Goal: Communication & Community: Share content

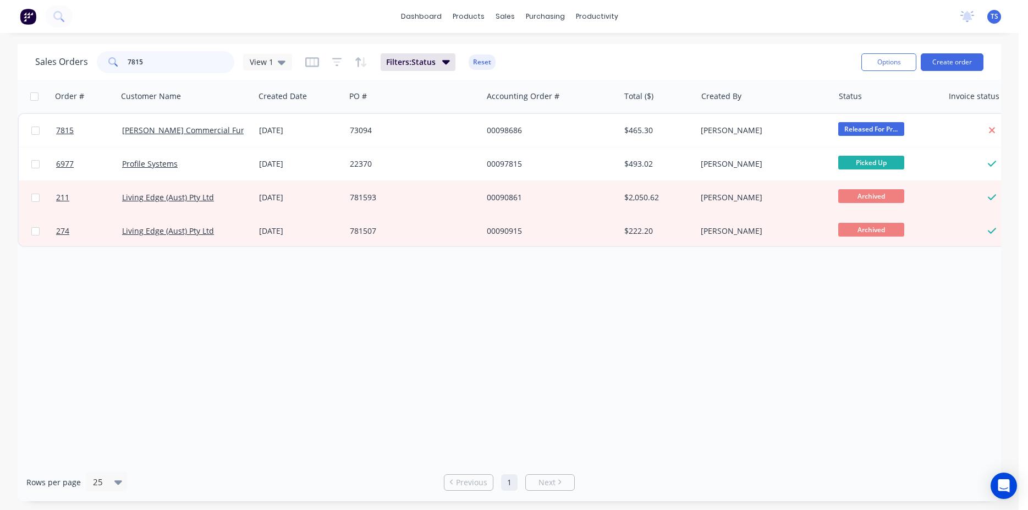
click at [152, 70] on input "7815" at bounding box center [181, 62] width 107 height 22
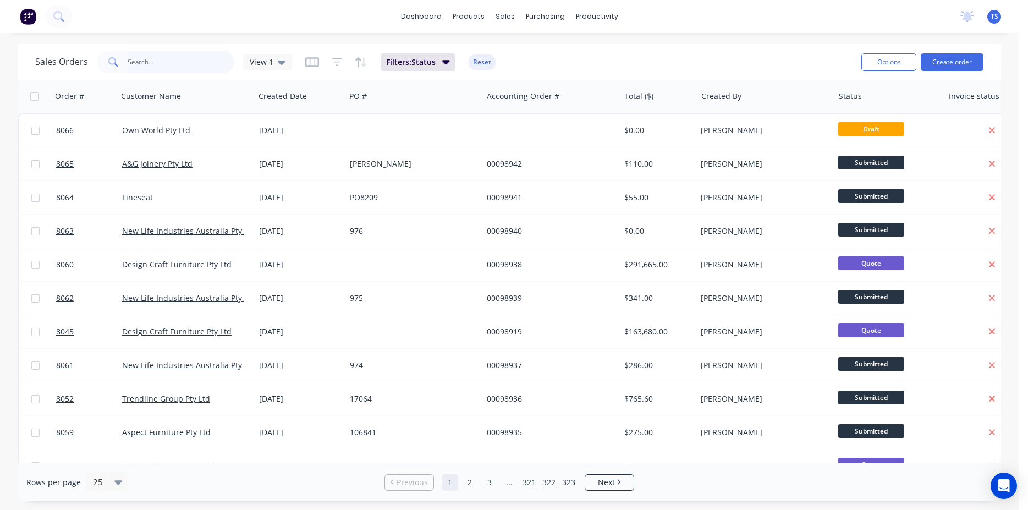
click at [139, 67] on input "text" at bounding box center [181, 62] width 107 height 22
click at [172, 64] on input "text" at bounding box center [181, 62] width 107 height 22
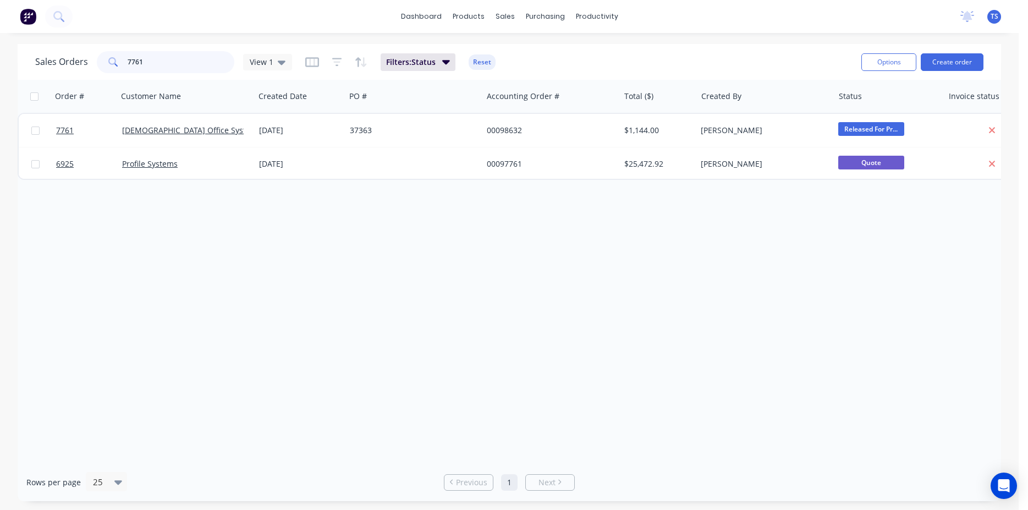
click at [172, 64] on input "7761" at bounding box center [181, 62] width 107 height 22
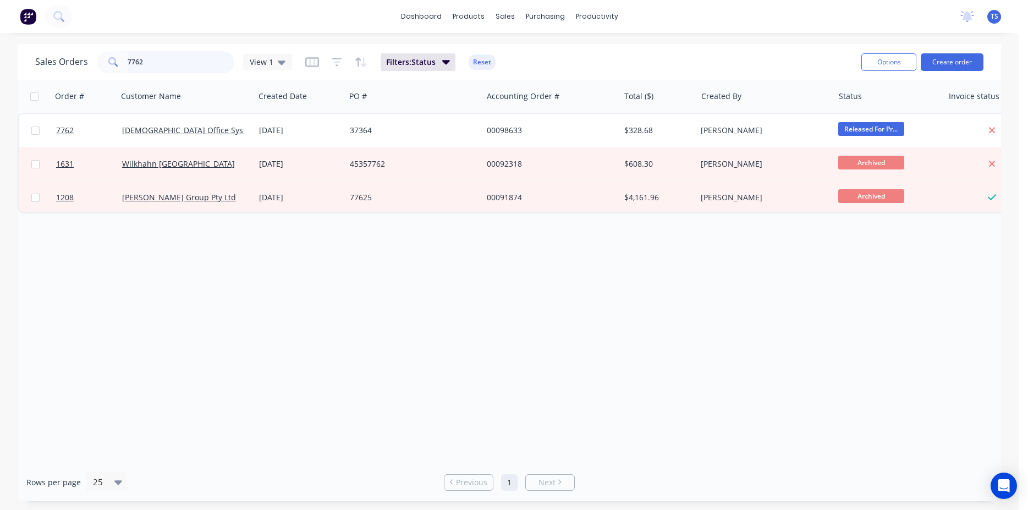
click at [185, 67] on input "7762" at bounding box center [181, 62] width 107 height 22
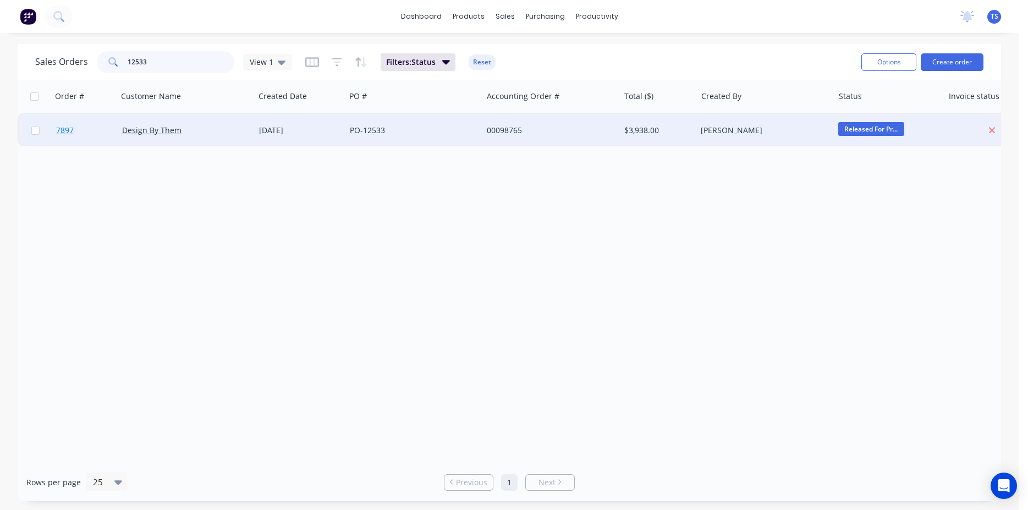
type input "12533"
click at [102, 139] on link "7897" at bounding box center [89, 130] width 66 height 33
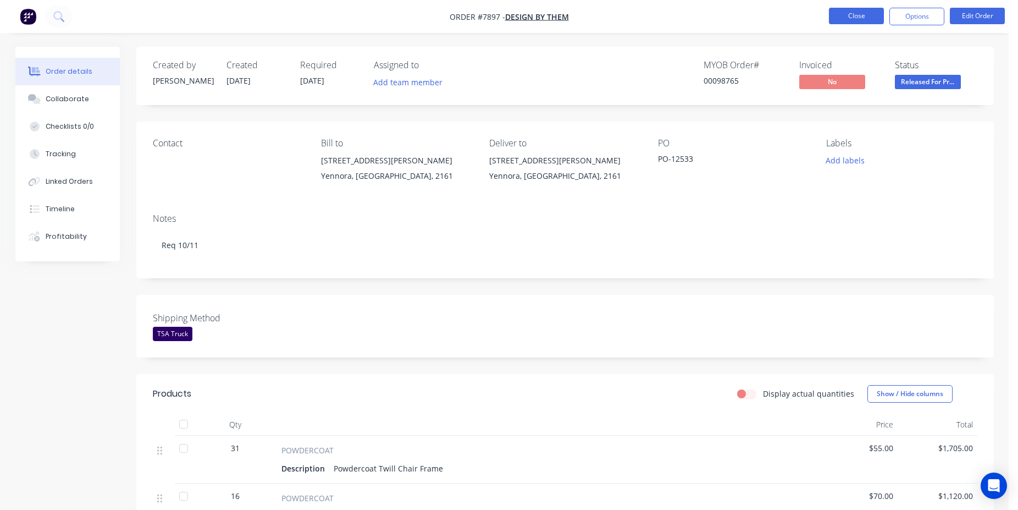
click at [851, 18] on button "Close" at bounding box center [856, 16] width 55 height 16
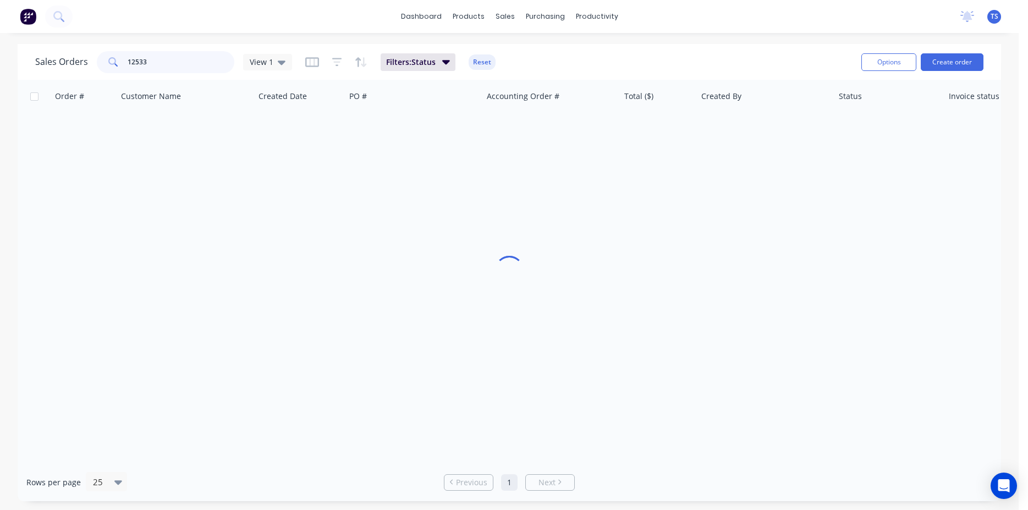
click at [209, 70] on input "12533" at bounding box center [181, 62] width 107 height 22
click at [209, 70] on input "7762" at bounding box center [181, 62] width 107 height 22
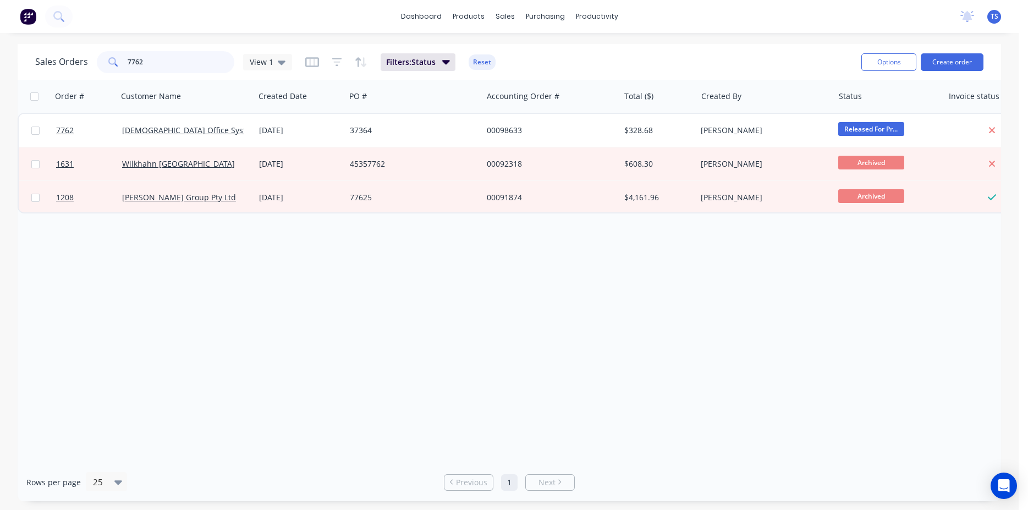
click at [209, 70] on input "7762" at bounding box center [181, 62] width 107 height 22
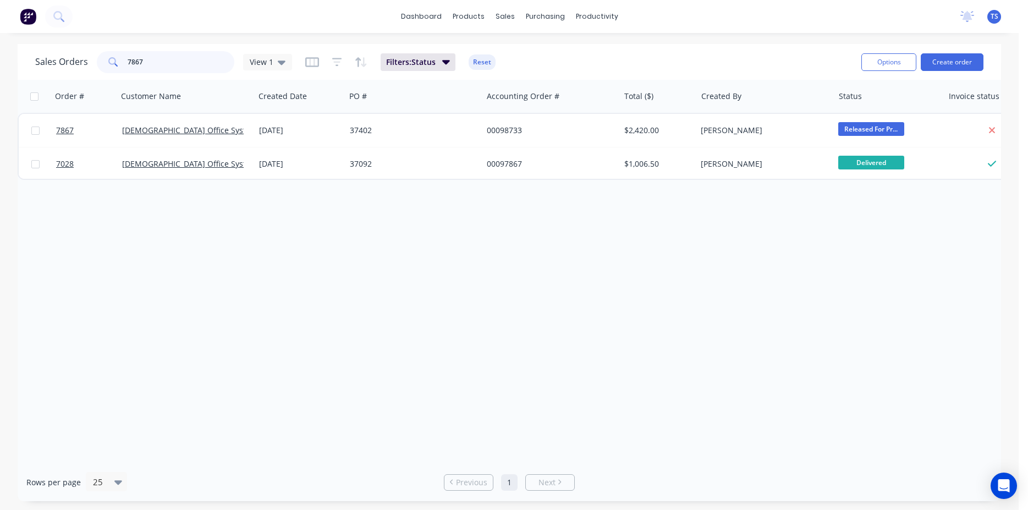
click at [204, 70] on input "7867" at bounding box center [181, 62] width 107 height 22
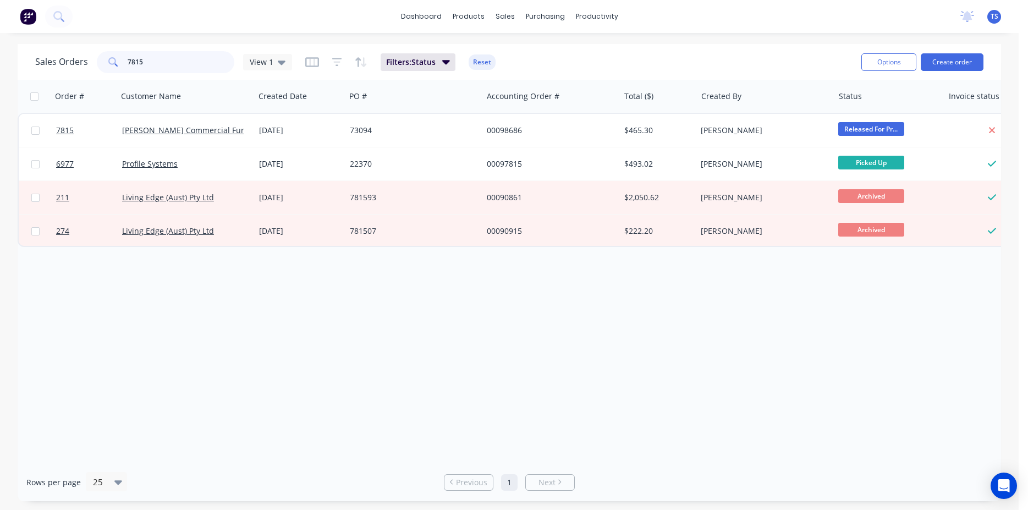
click at [200, 70] on input "7815" at bounding box center [181, 62] width 107 height 22
click at [198, 71] on input "7816" at bounding box center [181, 62] width 107 height 22
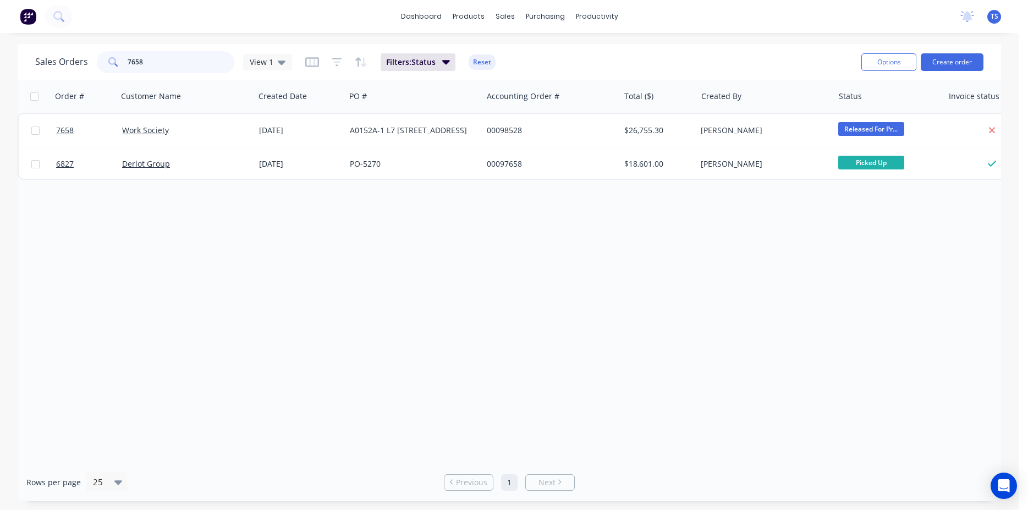
click at [198, 71] on input "7658" at bounding box center [181, 62] width 107 height 22
click at [198, 71] on input "7661" at bounding box center [181, 62] width 107 height 22
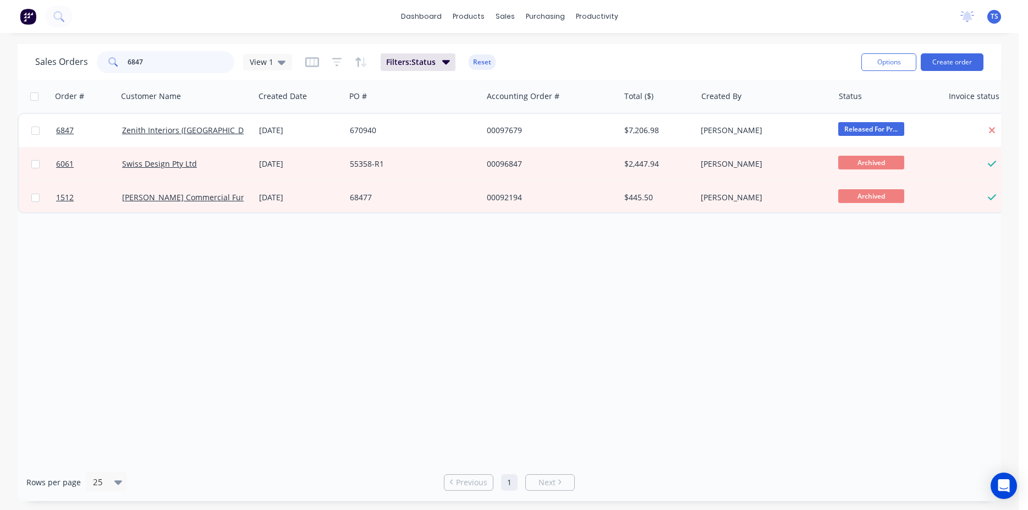
click at [177, 64] on input "6847" at bounding box center [181, 62] width 107 height 22
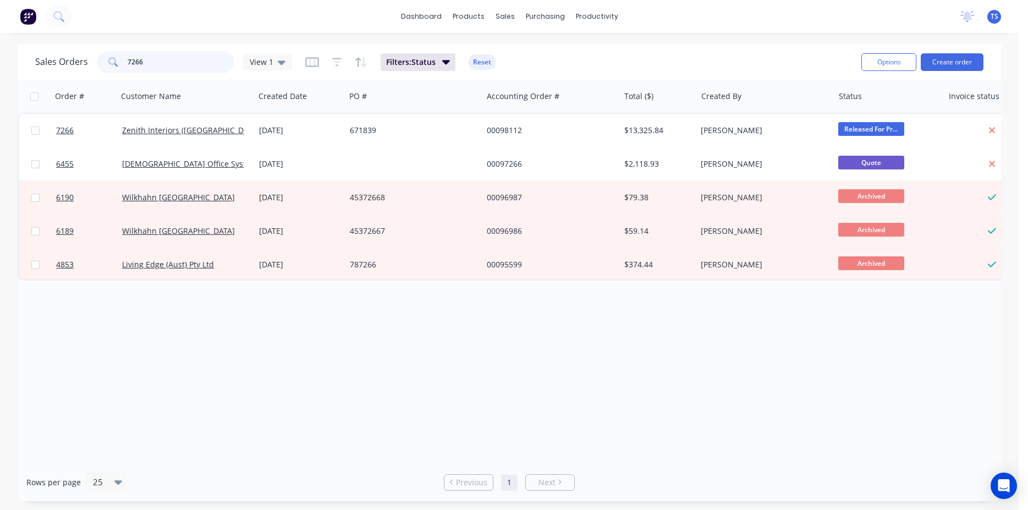
click at [170, 64] on input "7266" at bounding box center [181, 62] width 107 height 22
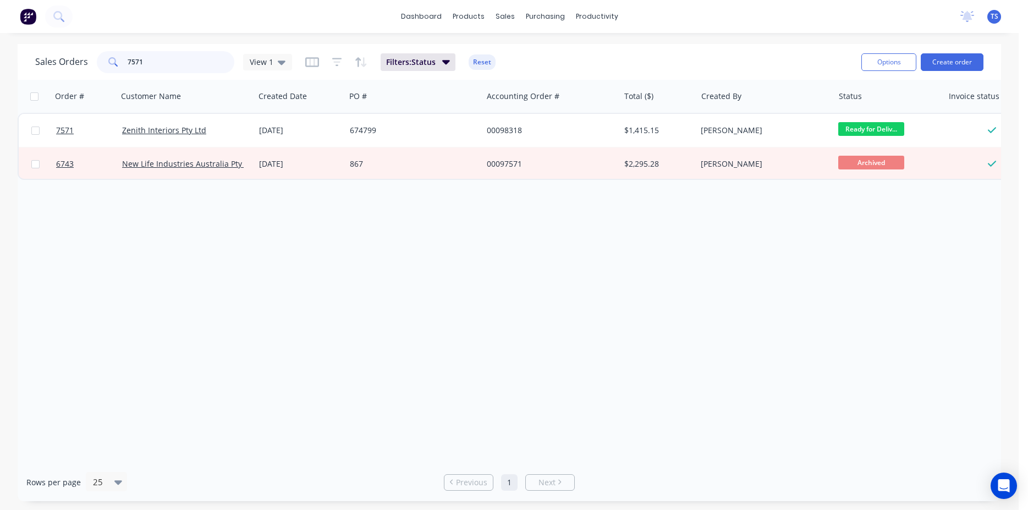
click at [151, 69] on input "7571" at bounding box center [181, 62] width 107 height 22
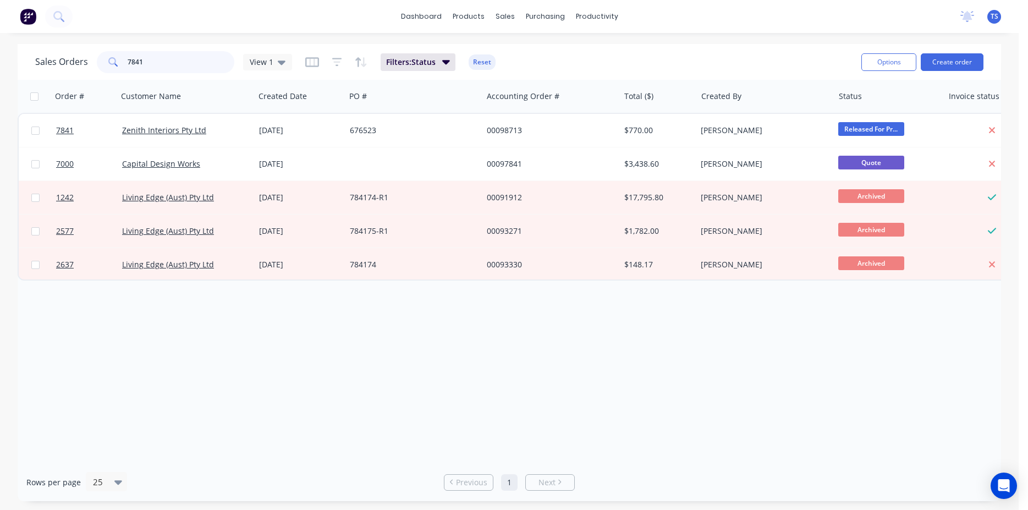
click at [151, 69] on input "7841" at bounding box center [181, 62] width 107 height 22
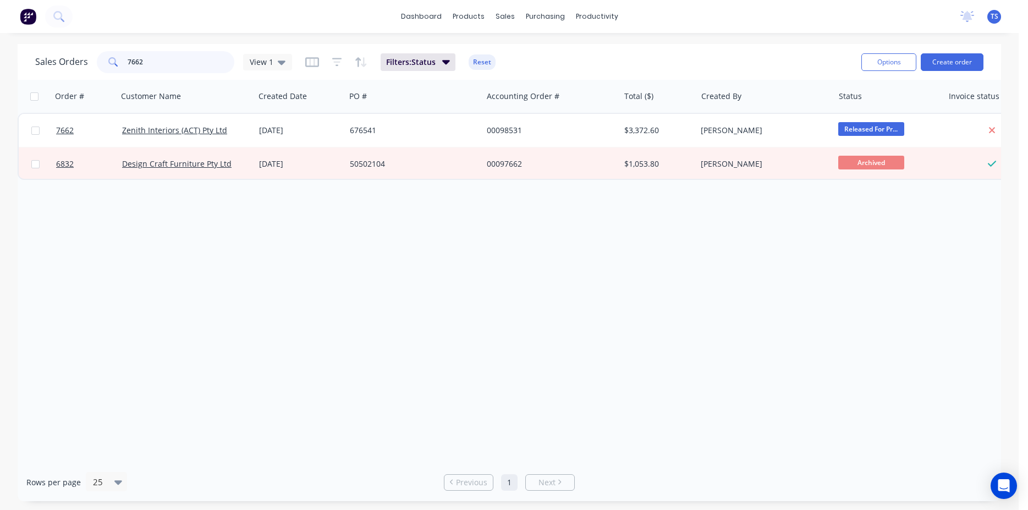
click at [163, 61] on input "7662" at bounding box center [181, 62] width 107 height 22
click at [164, 61] on input "7662" at bounding box center [181, 62] width 107 height 22
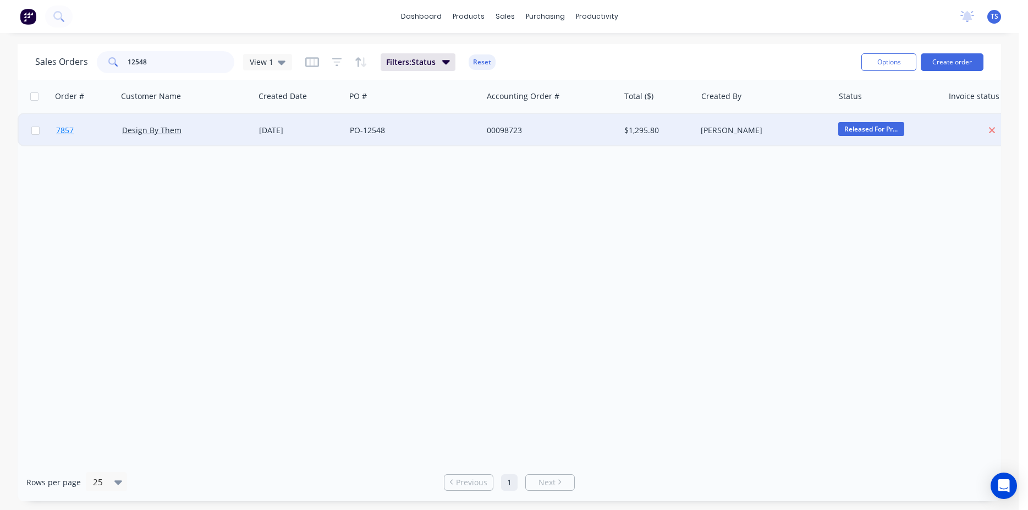
type input "12548"
click at [65, 130] on span "7857" at bounding box center [65, 130] width 18 height 11
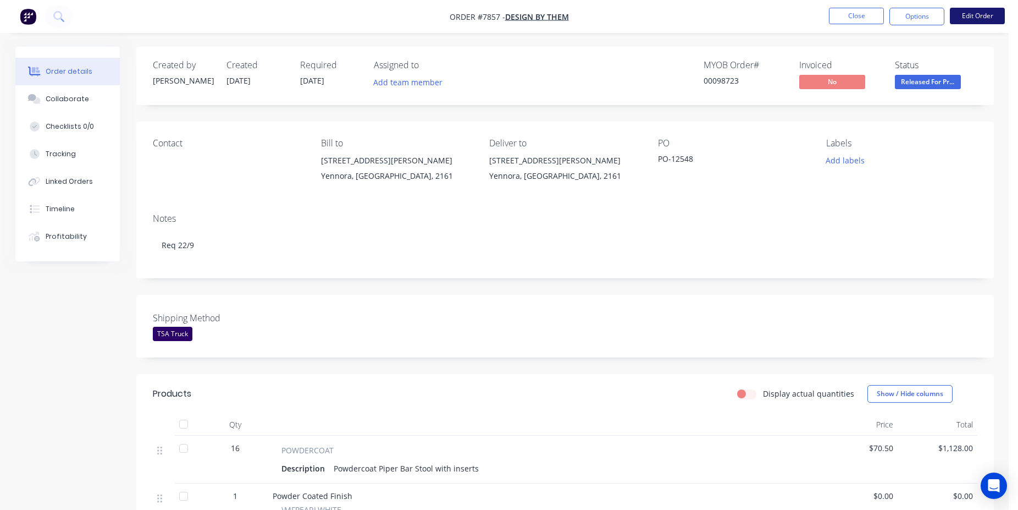
click at [957, 14] on button "Edit Order" at bounding box center [977, 16] width 55 height 16
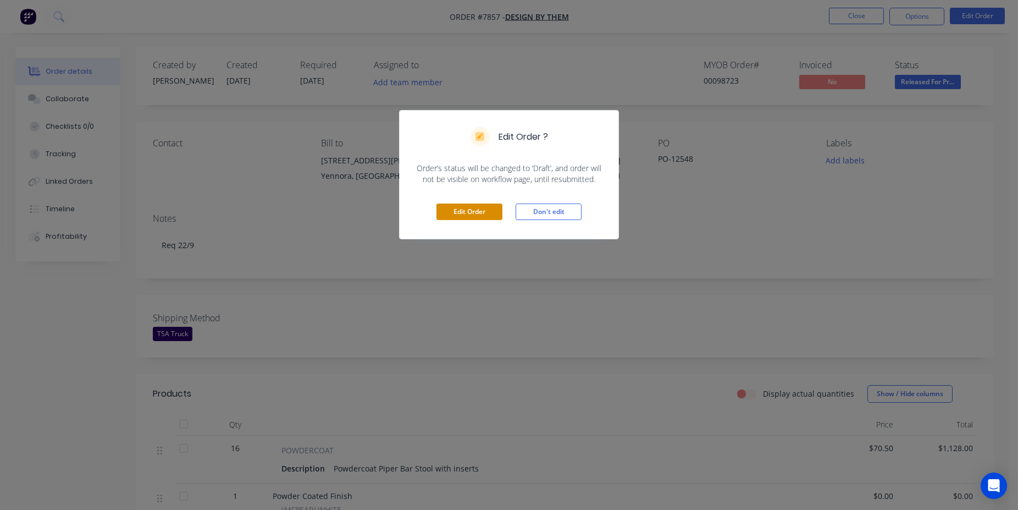
click at [476, 205] on button "Edit Order" at bounding box center [470, 211] width 66 height 16
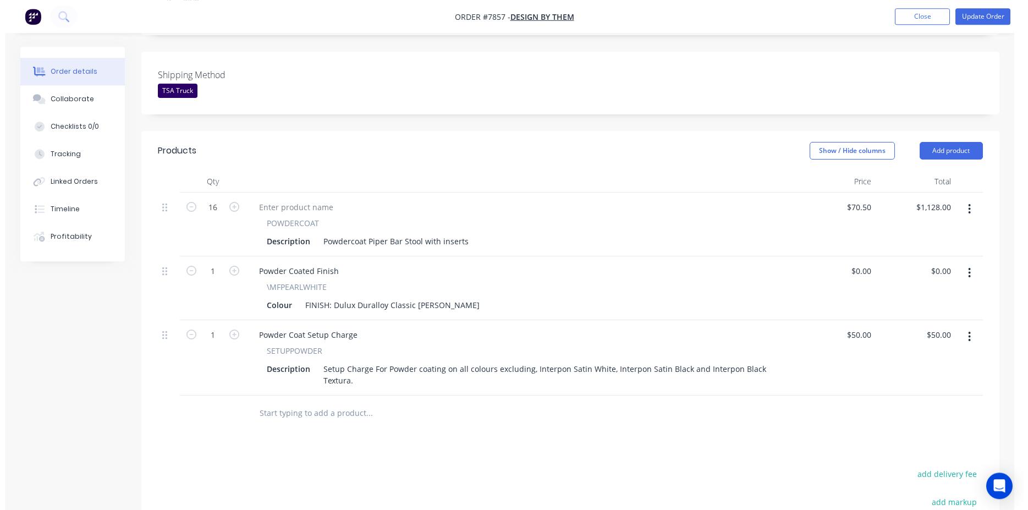
scroll to position [336, 0]
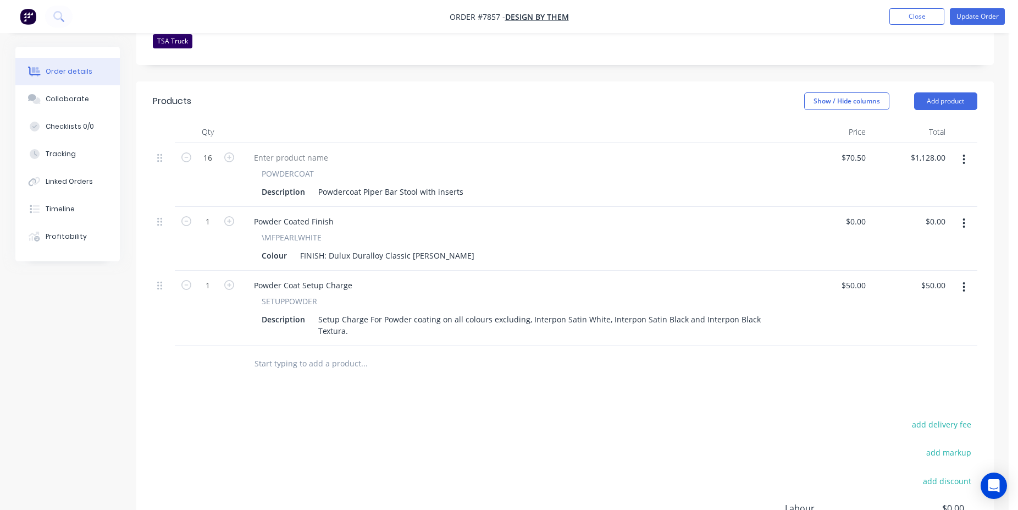
click at [325, 352] on input "text" at bounding box center [364, 363] width 220 height 22
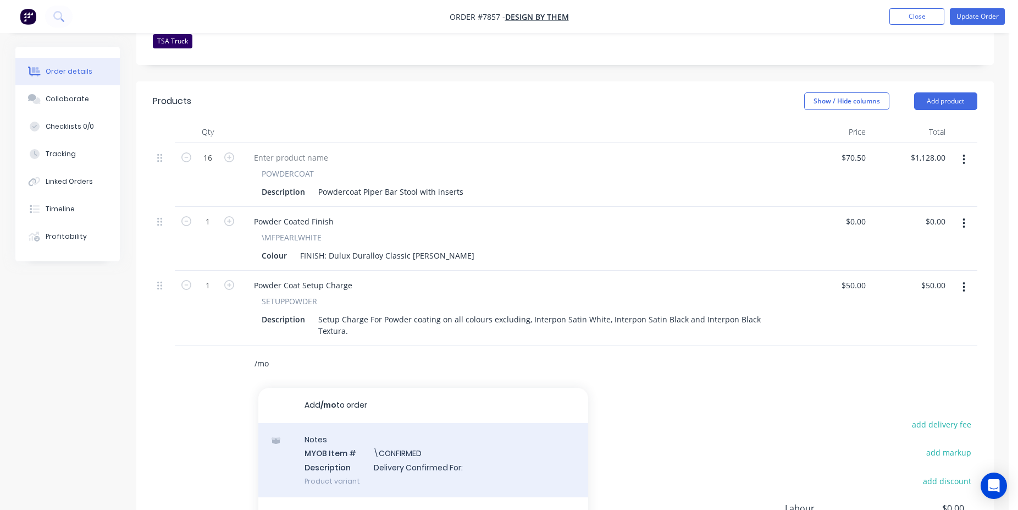
type input "/mo"
click at [393, 432] on div "Notes MYOB Item # \CONFIRMED Description Delivery Confirmed For: Product variant" at bounding box center [423, 460] width 330 height 74
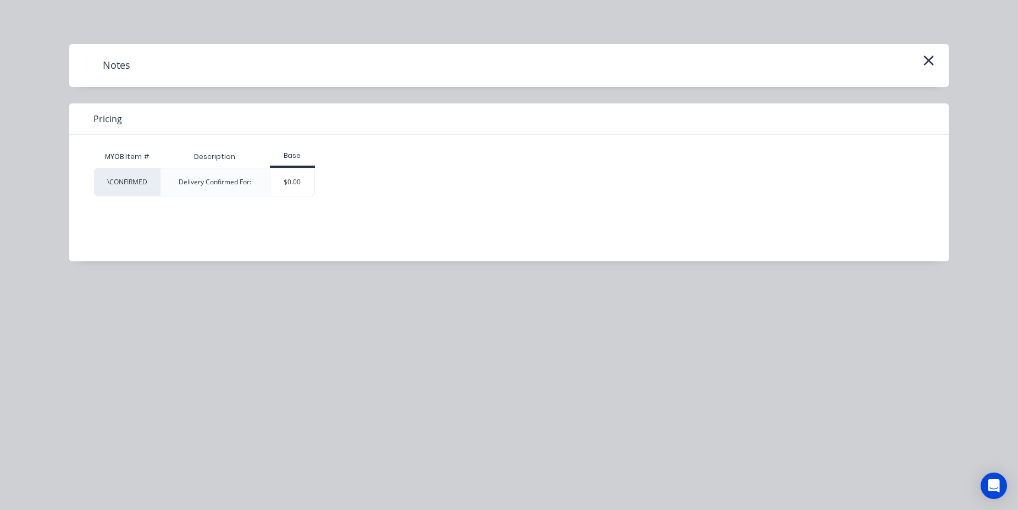
click at [284, 185] on div "$0.00" at bounding box center [292, 181] width 45 height 27
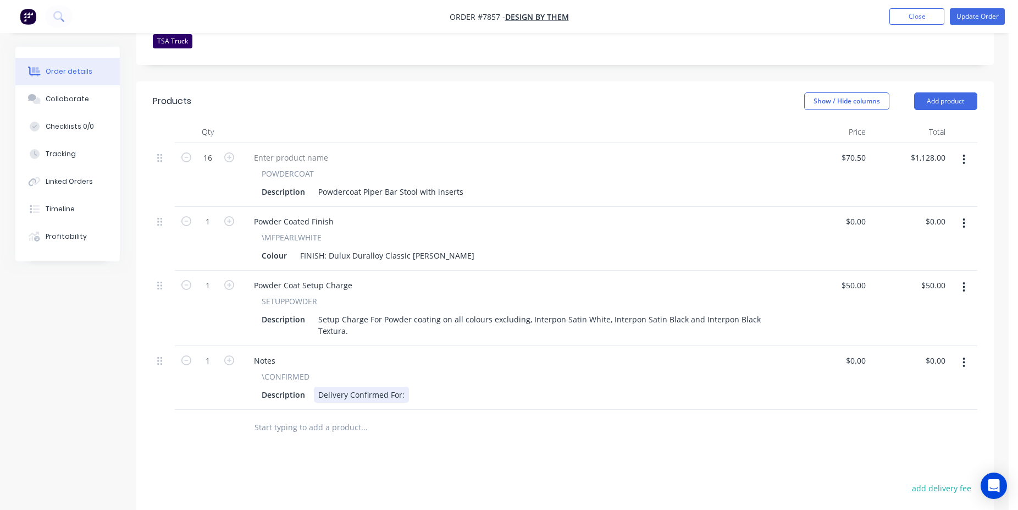
click at [363, 387] on div "Delivery Confirmed For:" at bounding box center [361, 395] width 95 height 16
click at [960, 352] on button "button" at bounding box center [964, 362] width 26 height 20
click at [920, 446] on button "Delete" at bounding box center [925, 457] width 104 height 22
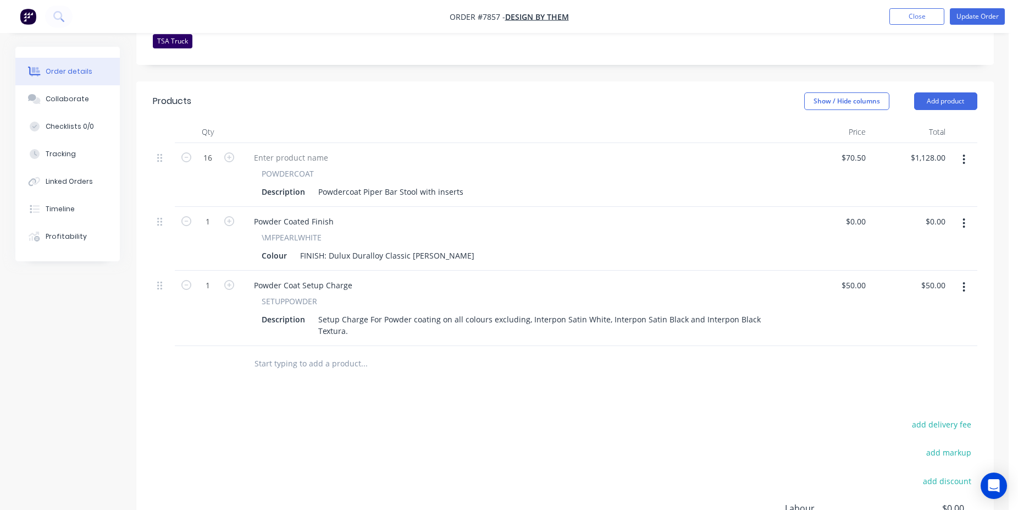
click at [319, 352] on input "text" at bounding box center [364, 363] width 220 height 22
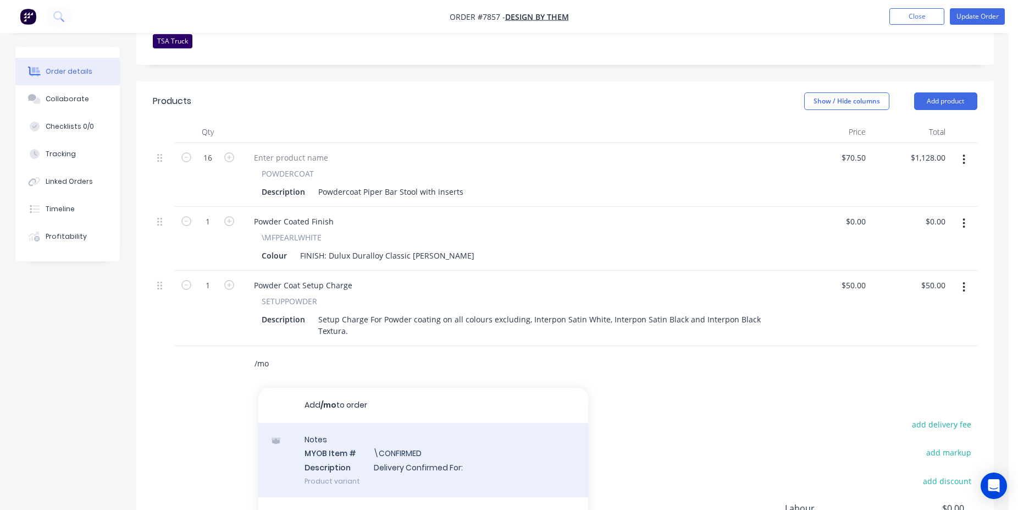
type input "/mo"
click at [388, 423] on div "Notes MYOB Item # \CONFIRMED Description Delivery Confirmed For: Product variant" at bounding box center [423, 460] width 330 height 74
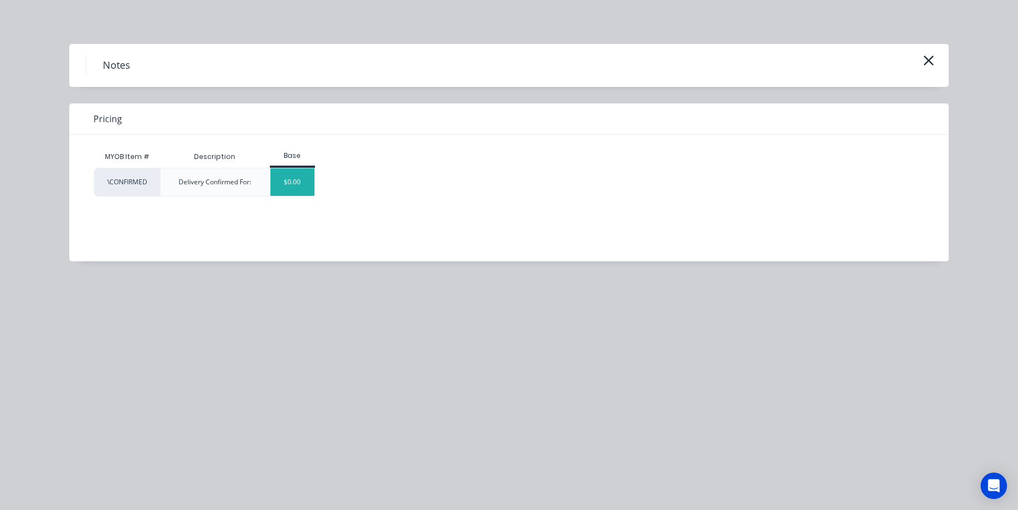
click at [301, 188] on div "$0.00" at bounding box center [292, 181] width 45 height 27
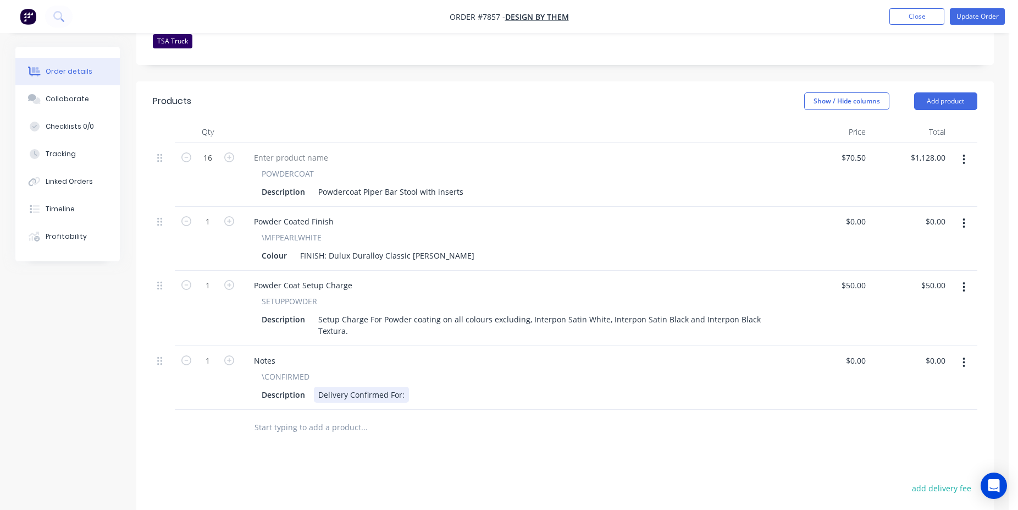
click at [372, 387] on div "Delivery Confirmed For:" at bounding box center [361, 395] width 95 height 16
click at [957, 352] on button "button" at bounding box center [964, 362] width 26 height 20
click at [916, 449] on div "Delete" at bounding box center [925, 457] width 85 height 16
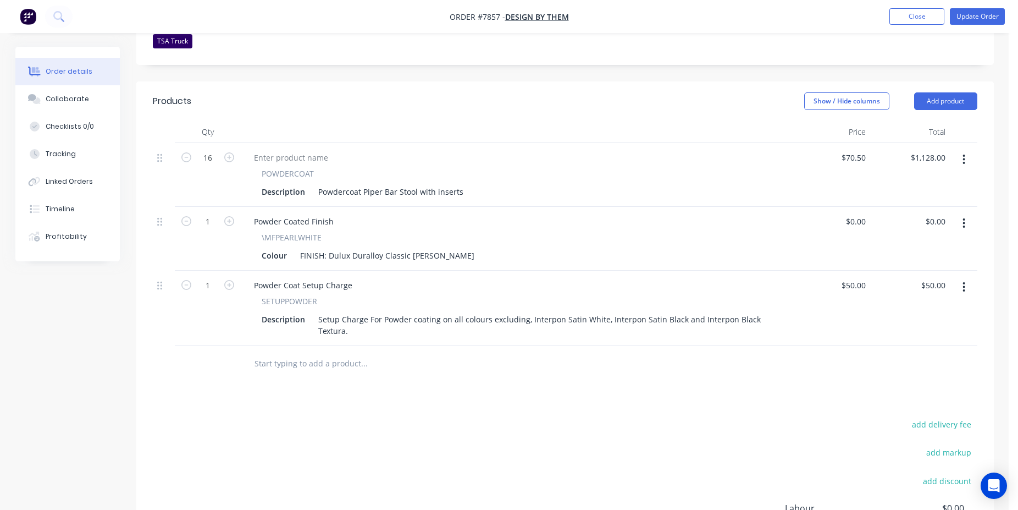
click at [349, 352] on input "text" at bounding box center [364, 363] width 220 height 22
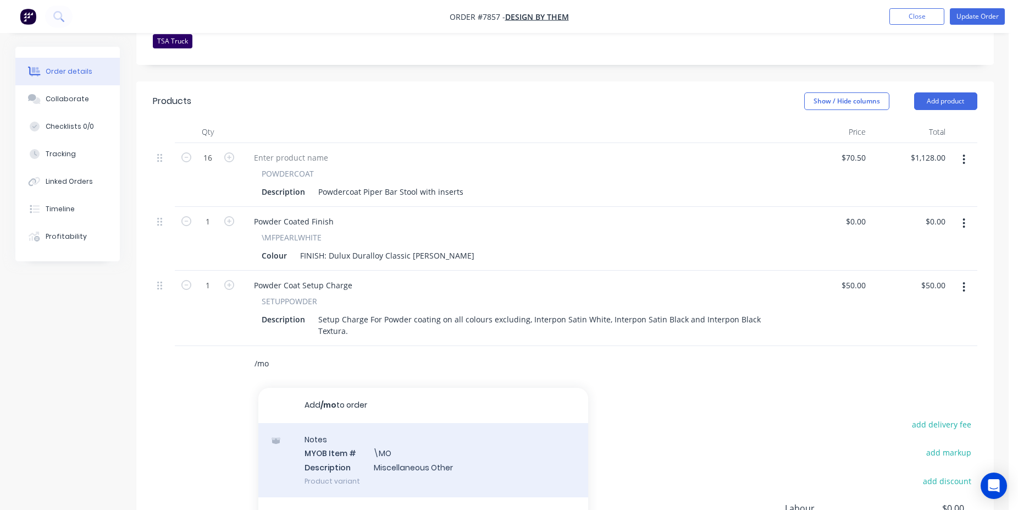
type input "/mo"
click at [381, 423] on div "Notes MYOB Item # \MO Description Miscellaneous Other Product variant" at bounding box center [423, 460] width 330 height 74
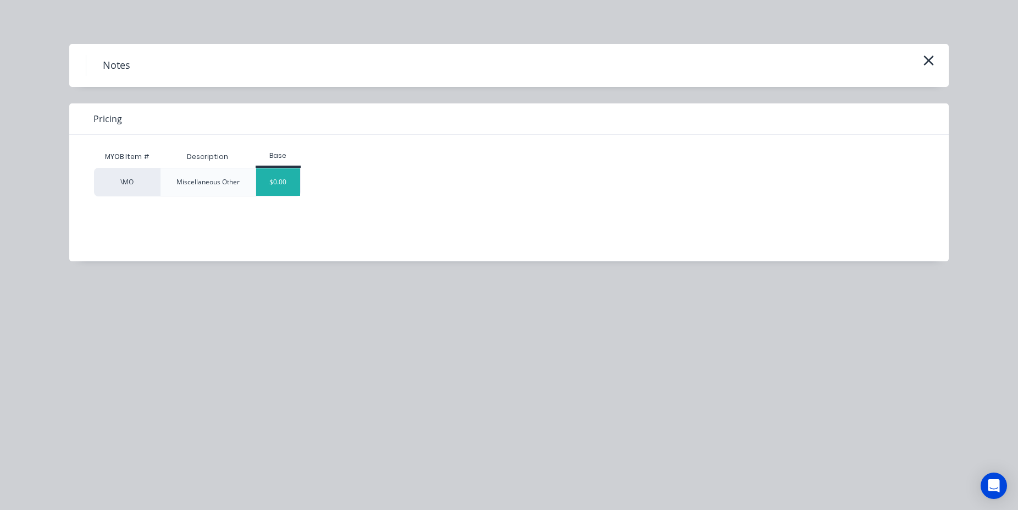
click at [284, 179] on div "$0.00" at bounding box center [278, 181] width 45 height 27
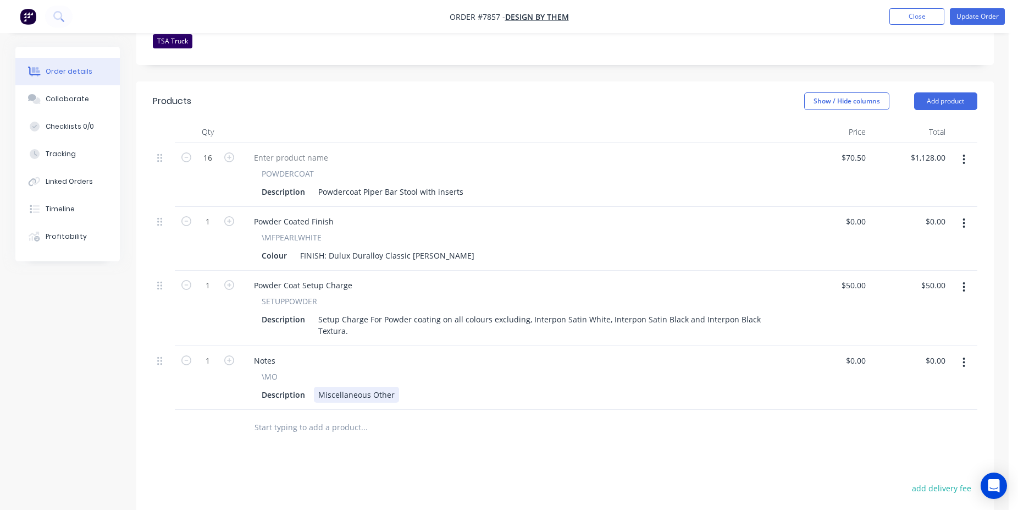
click at [352, 387] on div "Miscellaneous Other" at bounding box center [356, 395] width 85 height 16
click at [992, 16] on button "Update Order" at bounding box center [977, 16] width 55 height 16
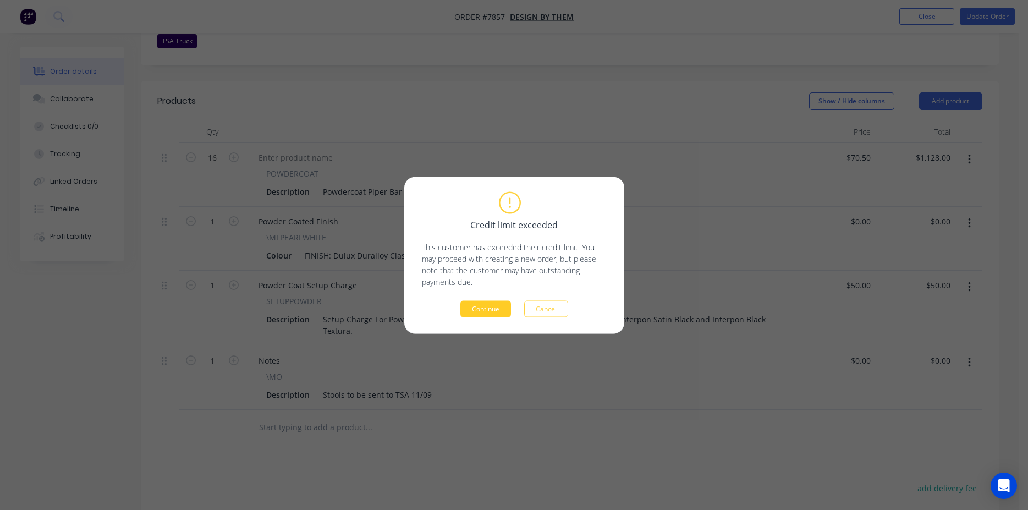
click at [486, 310] on button "Continue" at bounding box center [485, 308] width 51 height 16
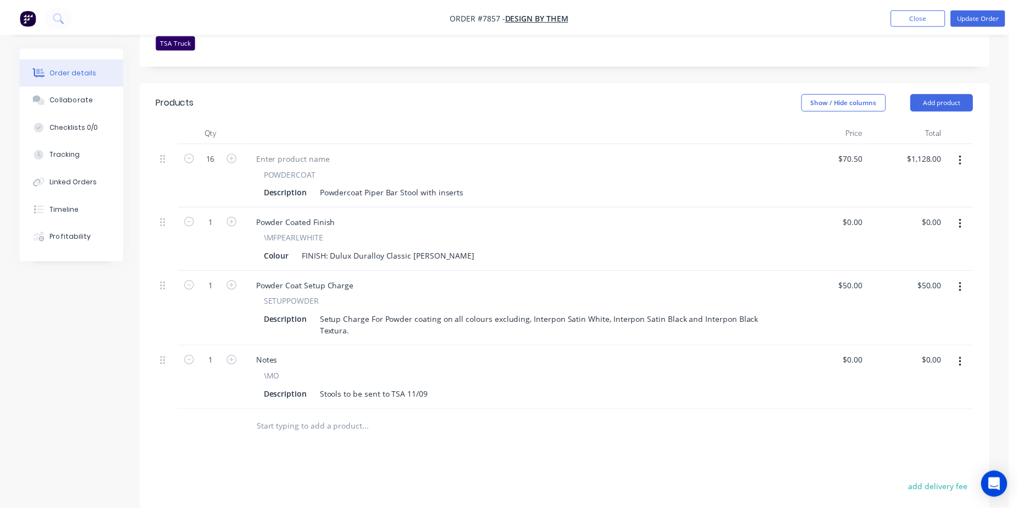
scroll to position [336, 0]
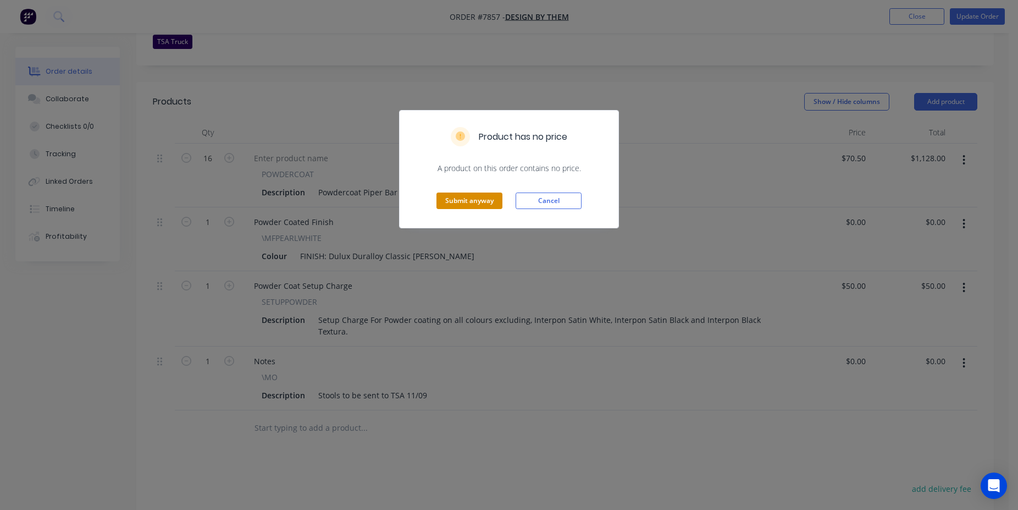
click at [469, 208] on button "Submit anyway" at bounding box center [470, 200] width 66 height 16
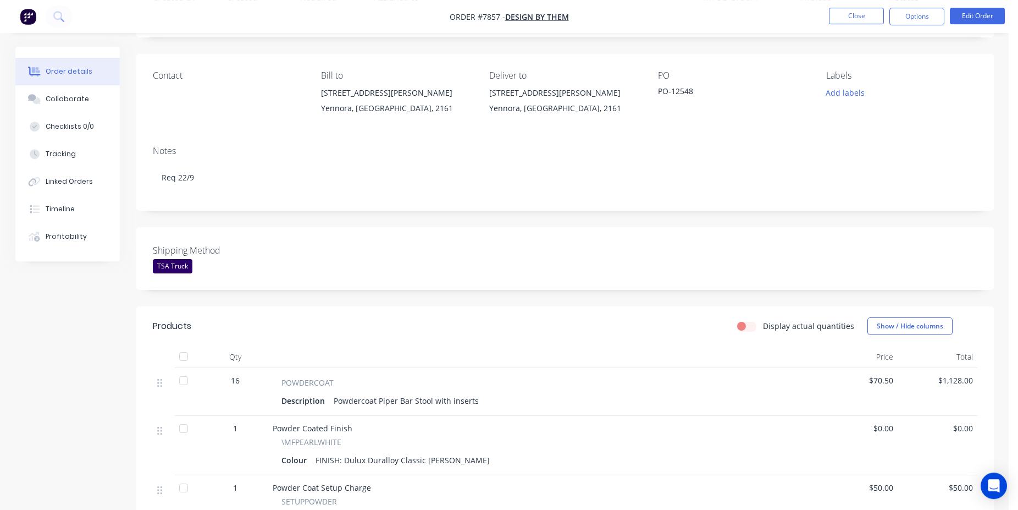
scroll to position [0, 0]
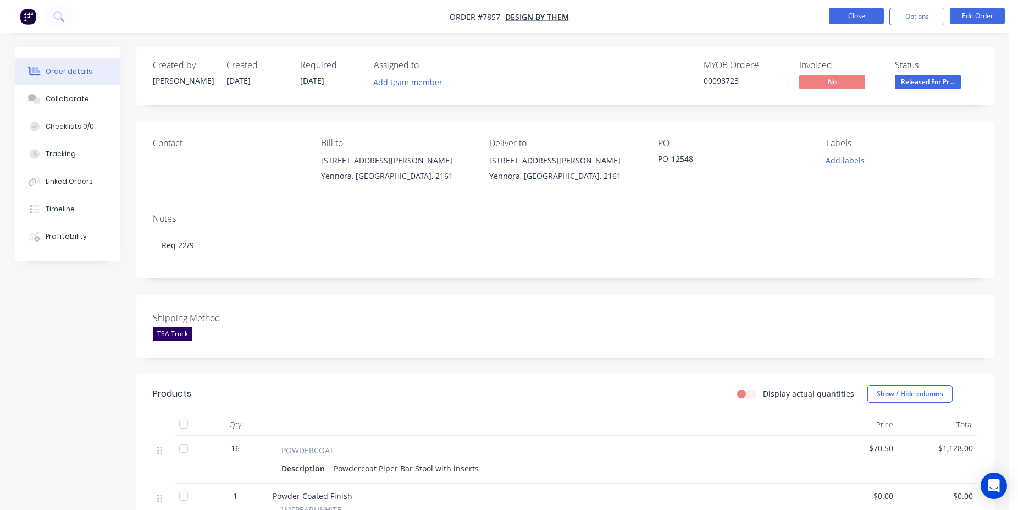
click at [844, 15] on button "Close" at bounding box center [856, 16] width 55 height 16
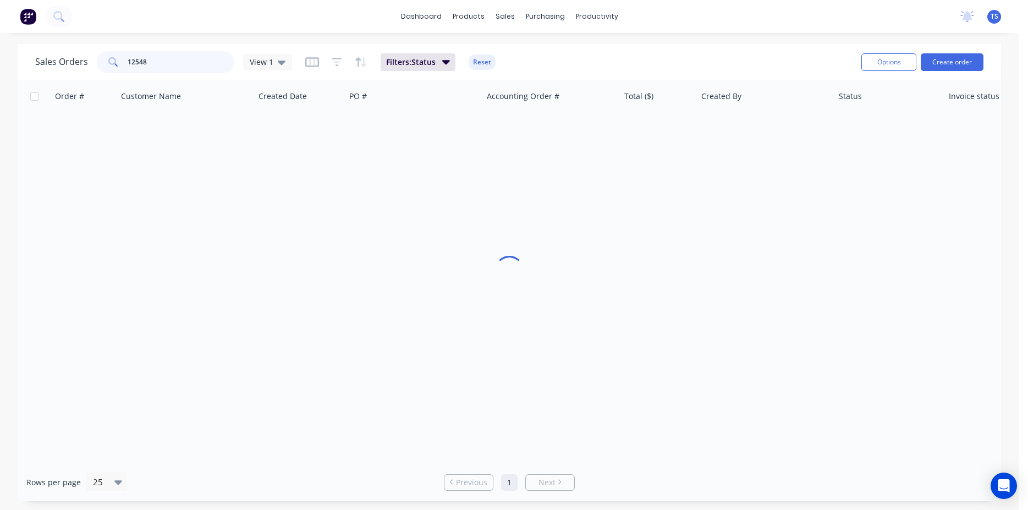
click at [174, 60] on input "12548" at bounding box center [181, 62] width 107 height 22
click at [164, 68] on input "12548" at bounding box center [181, 62] width 107 height 22
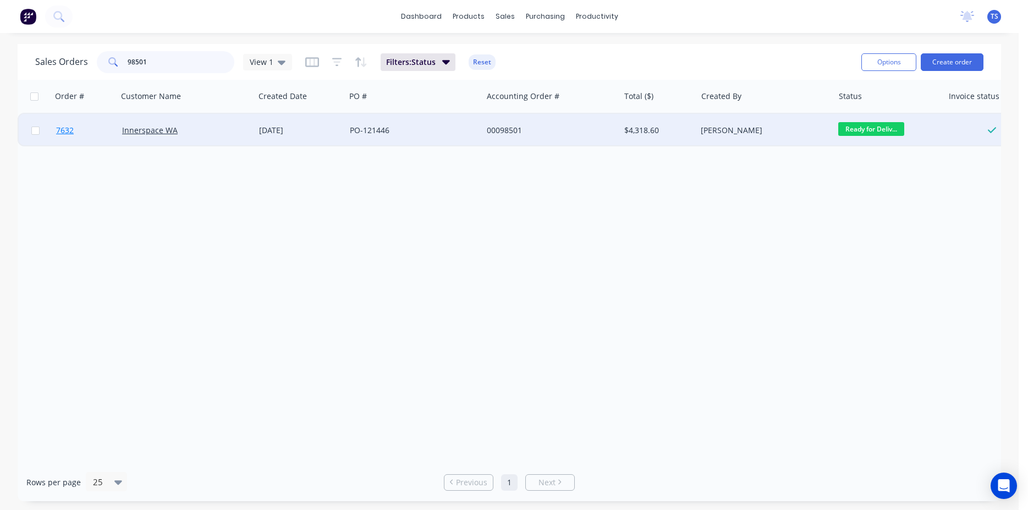
type input "98501"
click at [85, 142] on link "7632" at bounding box center [89, 130] width 66 height 33
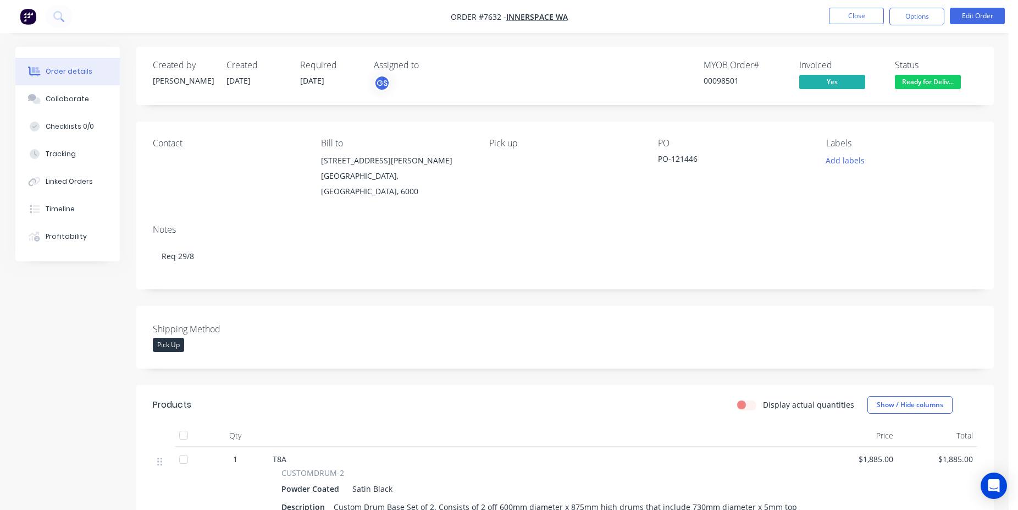
click at [942, 81] on span "Ready for Deliv..." at bounding box center [928, 82] width 66 height 14
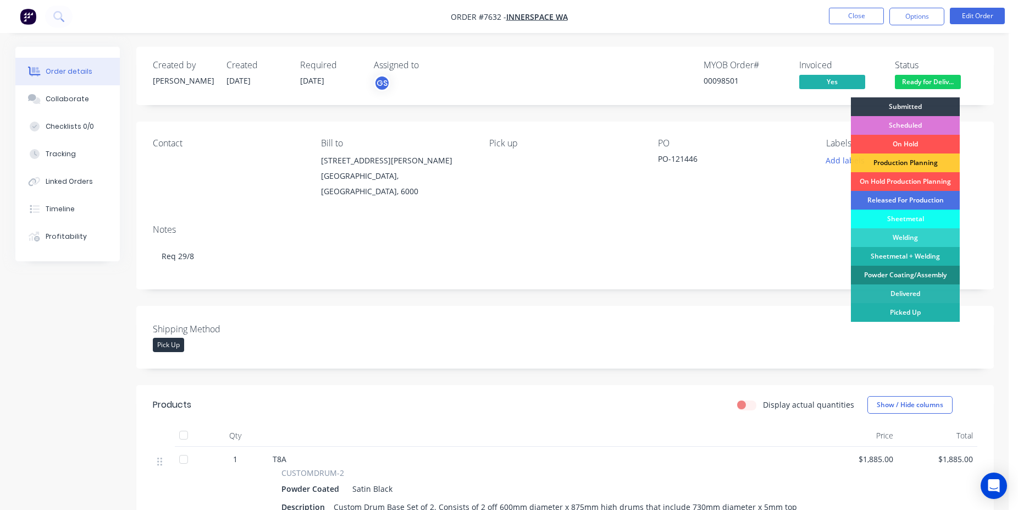
click at [897, 318] on div "Picked Up" at bounding box center [905, 312] width 109 height 19
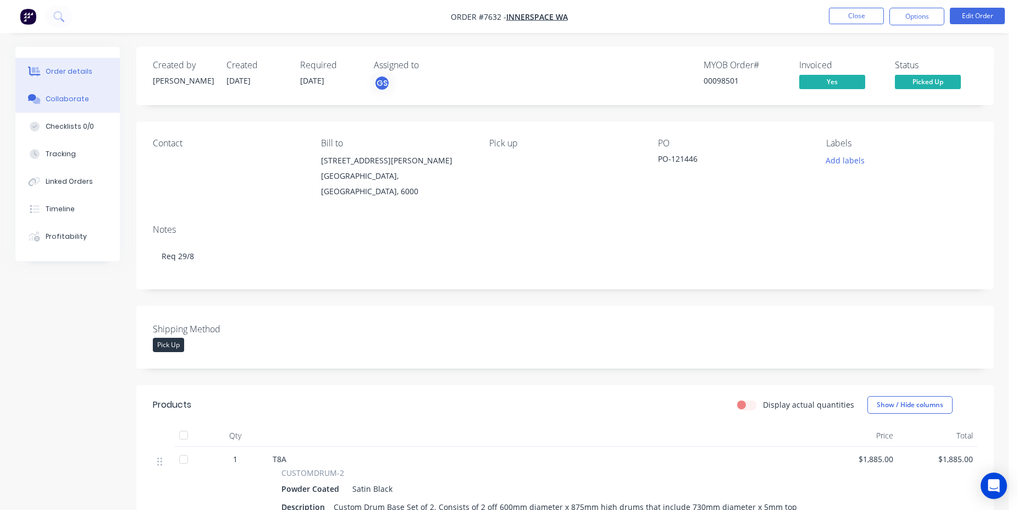
click at [103, 92] on button "Collaborate" at bounding box center [67, 98] width 104 height 27
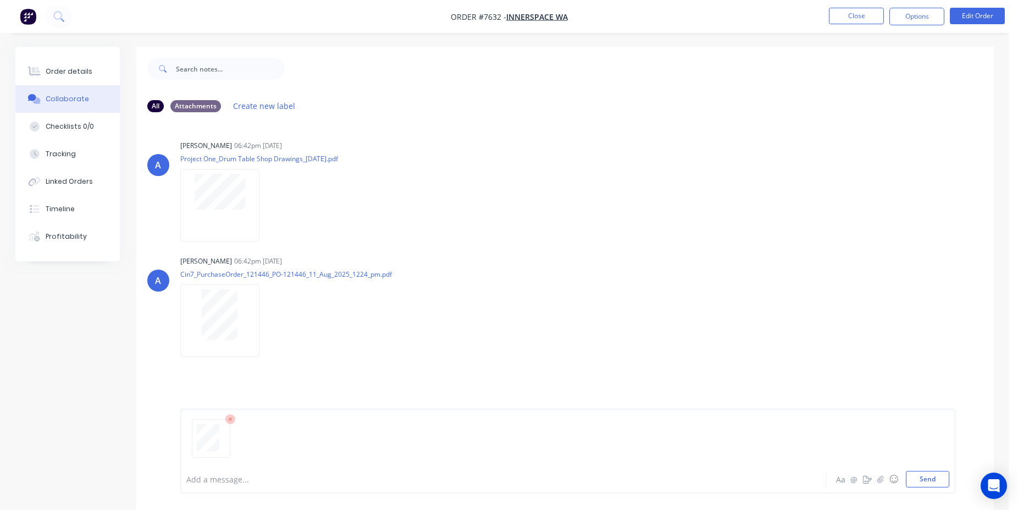
click at [200, 456] on div at bounding box center [211, 438] width 38 height 38
click at [924, 485] on button "Send" at bounding box center [927, 479] width 43 height 16
click at [92, 75] on button "Order details" at bounding box center [67, 71] width 104 height 27
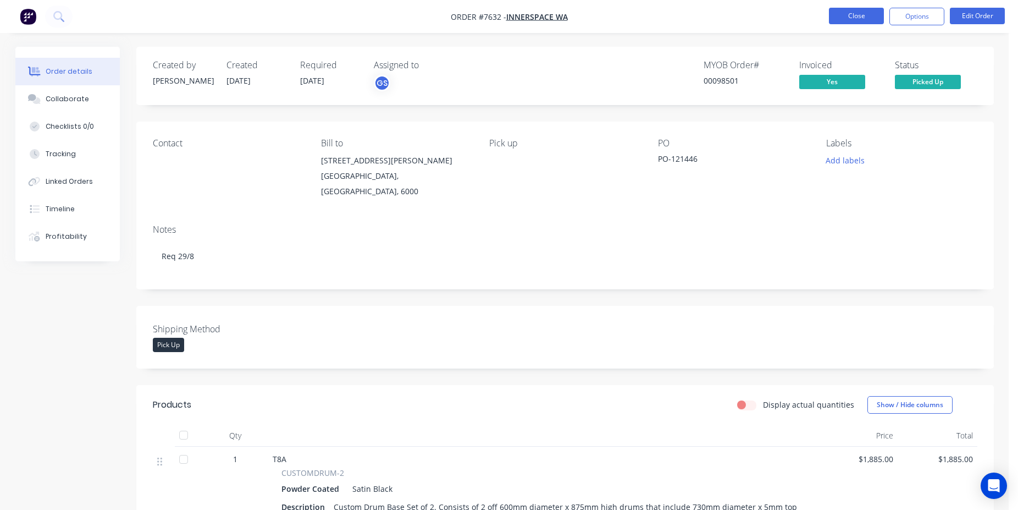
click at [860, 13] on button "Close" at bounding box center [856, 16] width 55 height 16
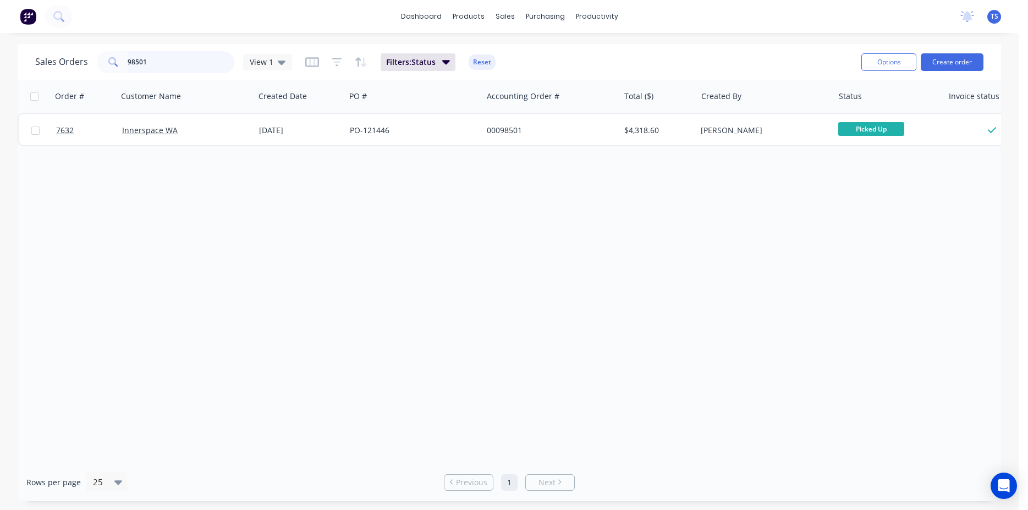
click at [181, 61] on input "98501" at bounding box center [181, 62] width 107 height 22
click at [181, 60] on input "98501" at bounding box center [181, 62] width 107 height 22
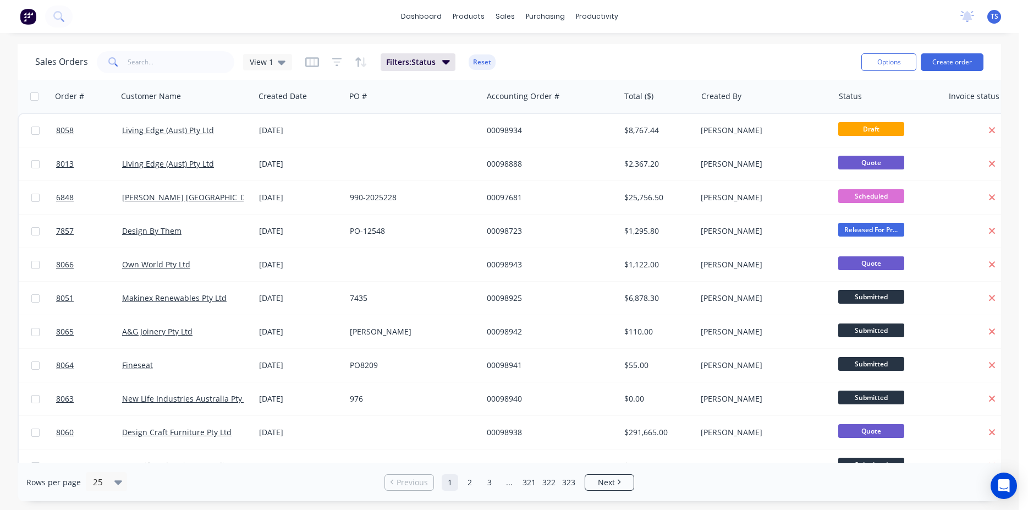
click at [131, 59] on input "text" at bounding box center [181, 62] width 107 height 22
click at [561, 73] on div "Sales Orders View 1 Filters: Status Reset" at bounding box center [443, 61] width 817 height 27
click at [168, 72] on input "text" at bounding box center [181, 62] width 107 height 22
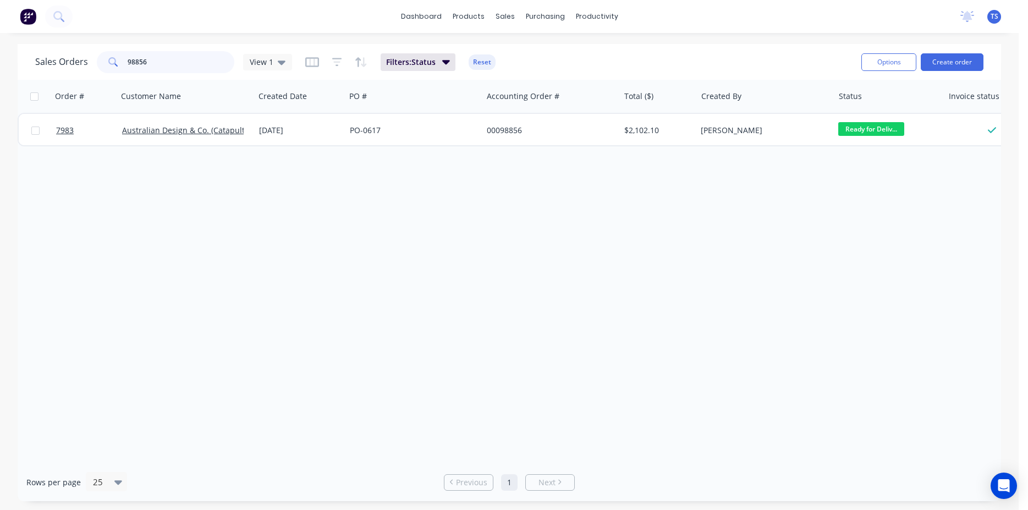
type input "98856"
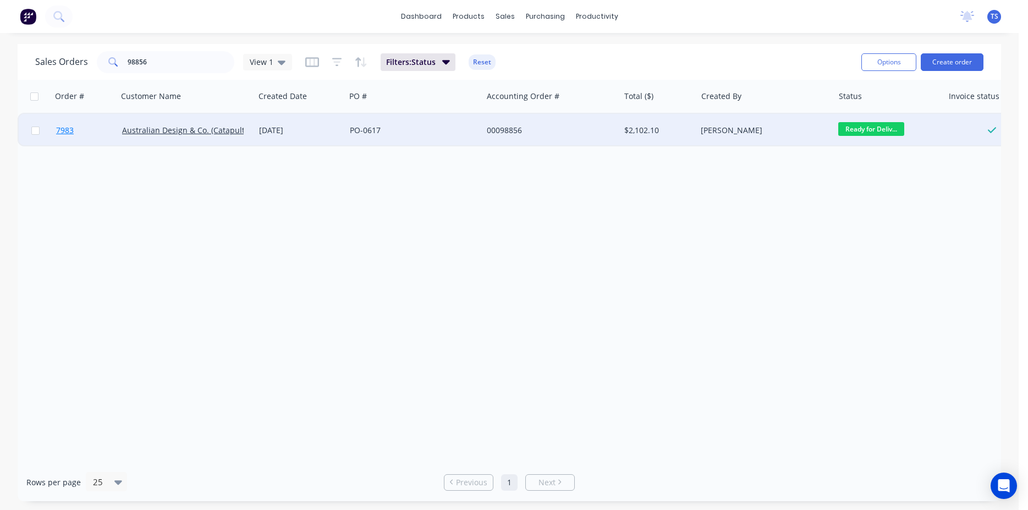
click at [70, 118] on link "7983" at bounding box center [89, 130] width 66 height 33
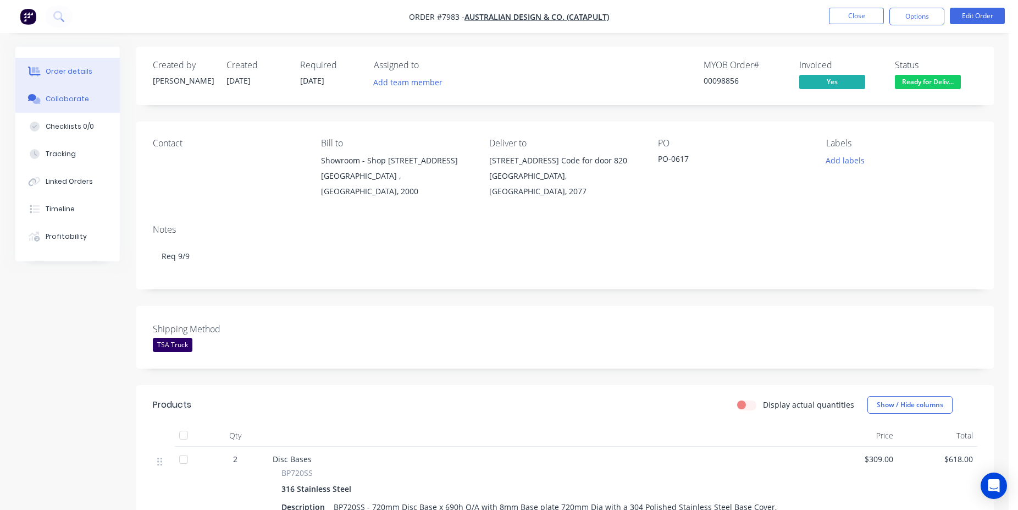
click at [69, 100] on div "Collaborate" at bounding box center [67, 99] width 43 height 10
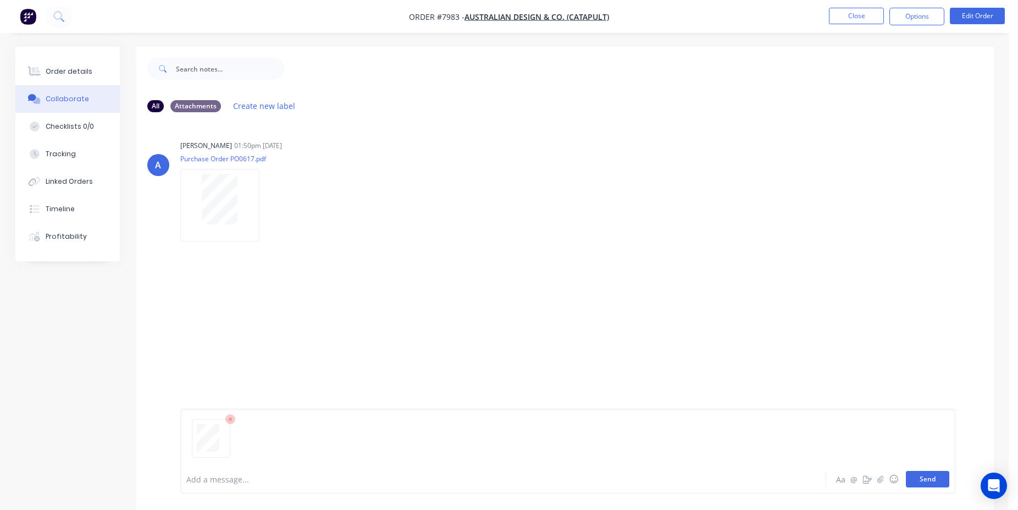
click at [923, 480] on button "Send" at bounding box center [927, 479] width 43 height 16
click at [851, 20] on button "Close" at bounding box center [856, 16] width 55 height 16
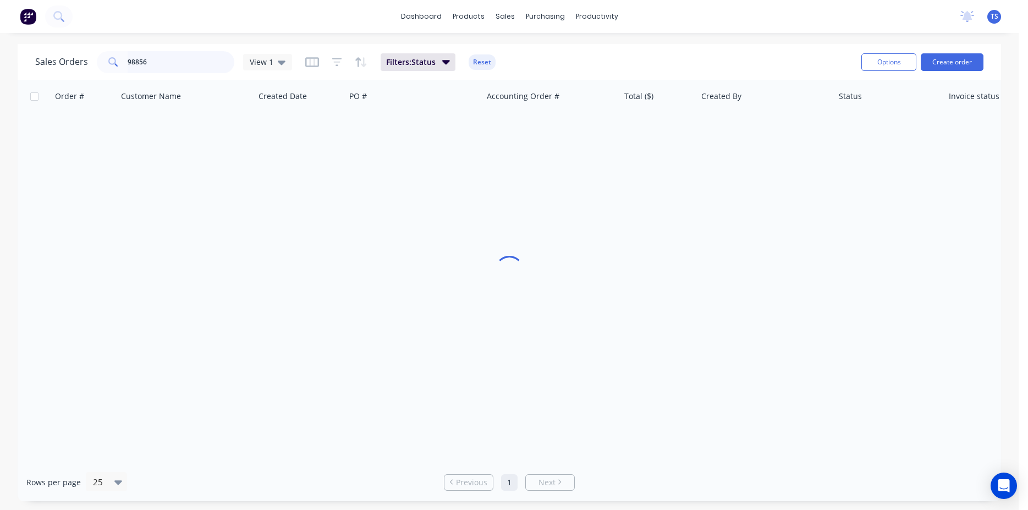
click at [194, 70] on input "98856" at bounding box center [181, 62] width 107 height 22
click at [154, 67] on input "98856" at bounding box center [181, 62] width 107 height 22
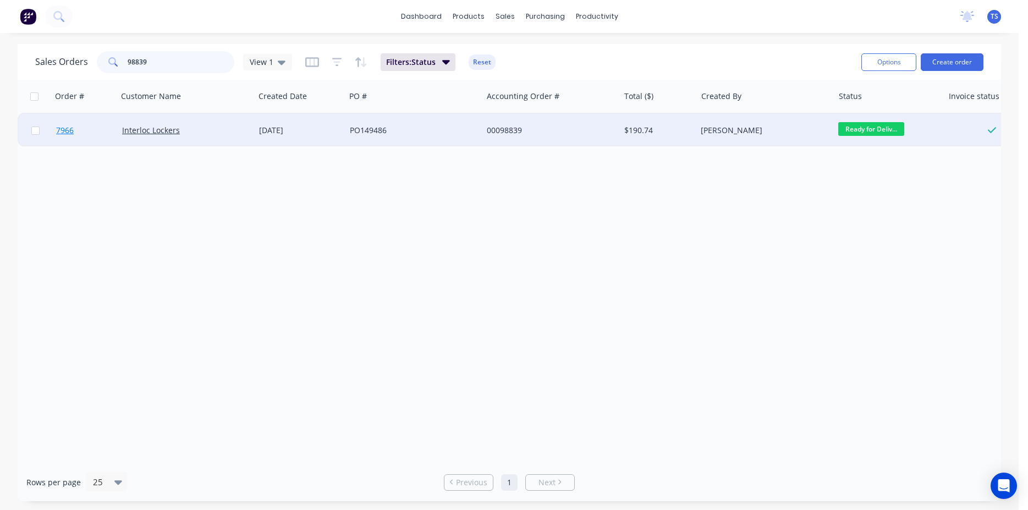
type input "98839"
click at [90, 131] on link "7966" at bounding box center [89, 130] width 66 height 33
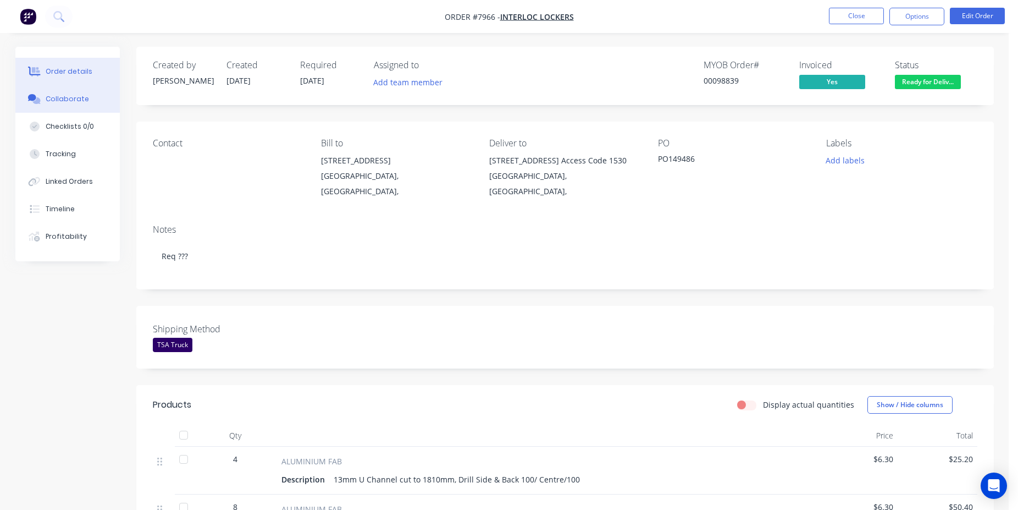
click at [57, 112] on button "Collaborate" at bounding box center [67, 98] width 104 height 27
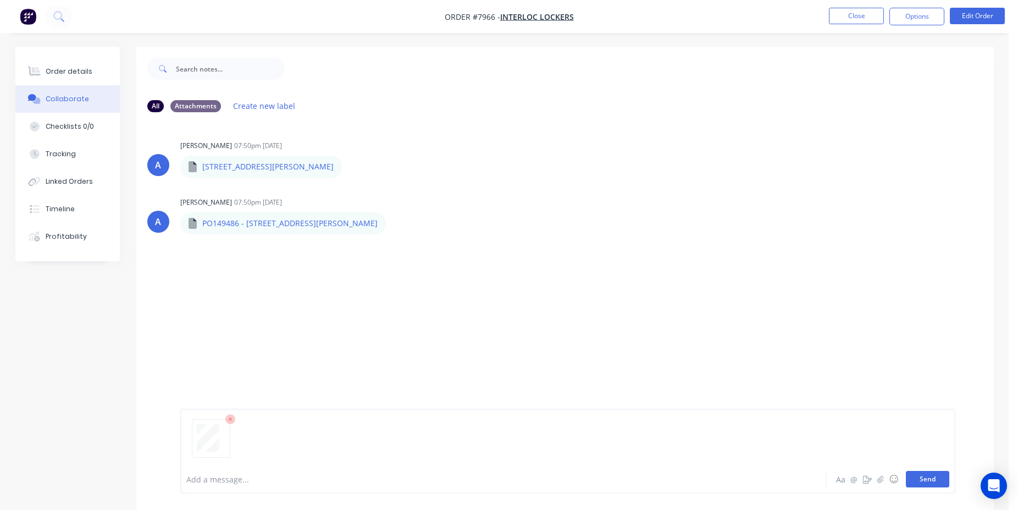
click at [928, 472] on button "Send" at bounding box center [927, 479] width 43 height 16
click at [873, 17] on button "Close" at bounding box center [856, 16] width 55 height 16
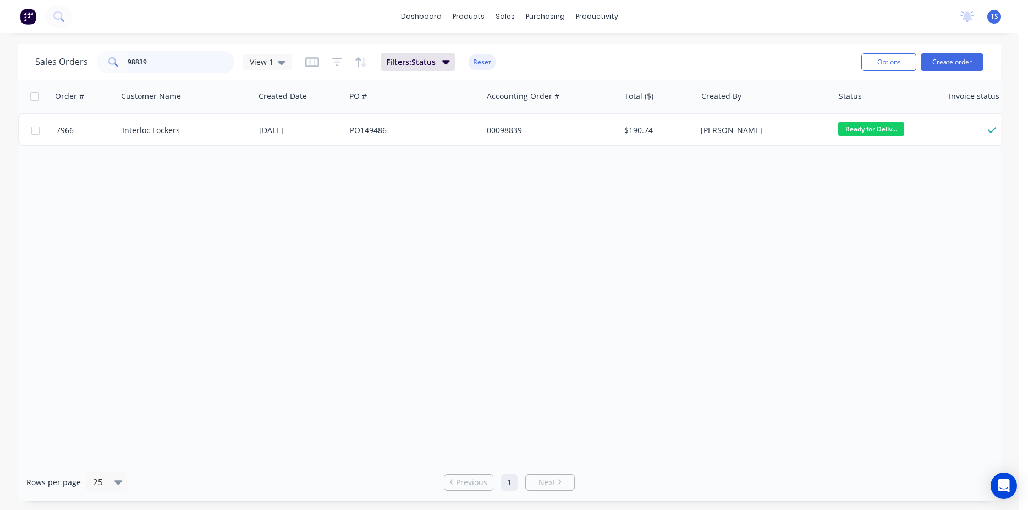
click at [187, 64] on input "98839" at bounding box center [181, 62] width 107 height 22
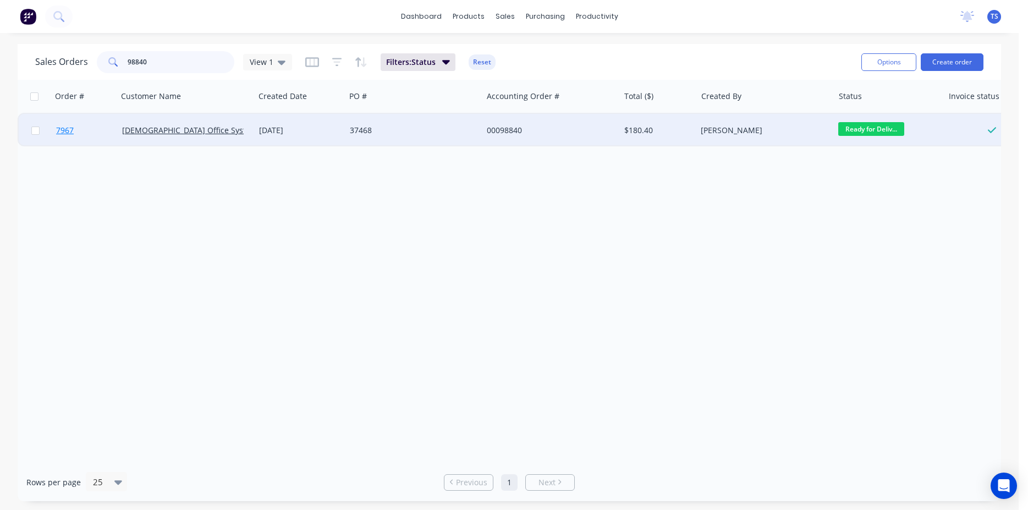
type input "98840"
click at [74, 141] on link "7967" at bounding box center [89, 130] width 66 height 33
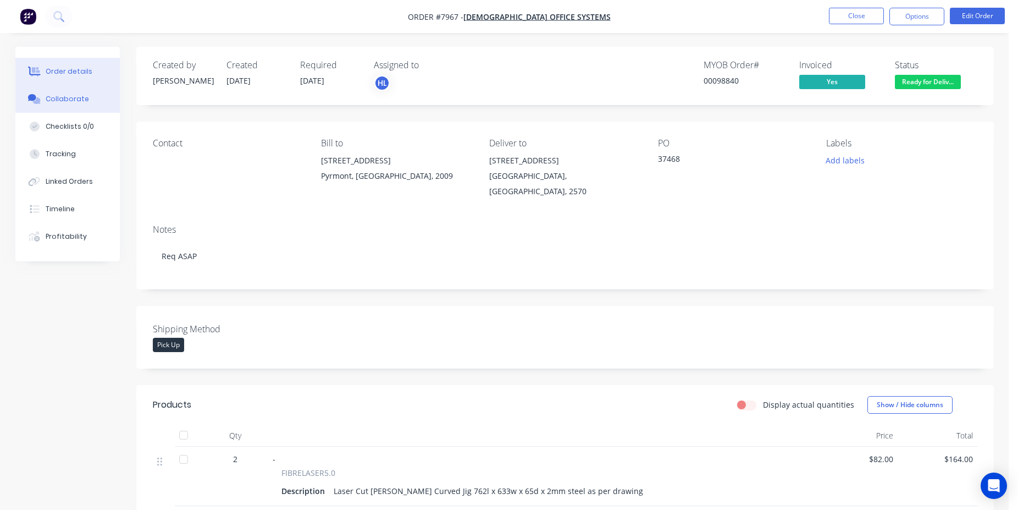
click at [93, 107] on button "Collaborate" at bounding box center [67, 98] width 104 height 27
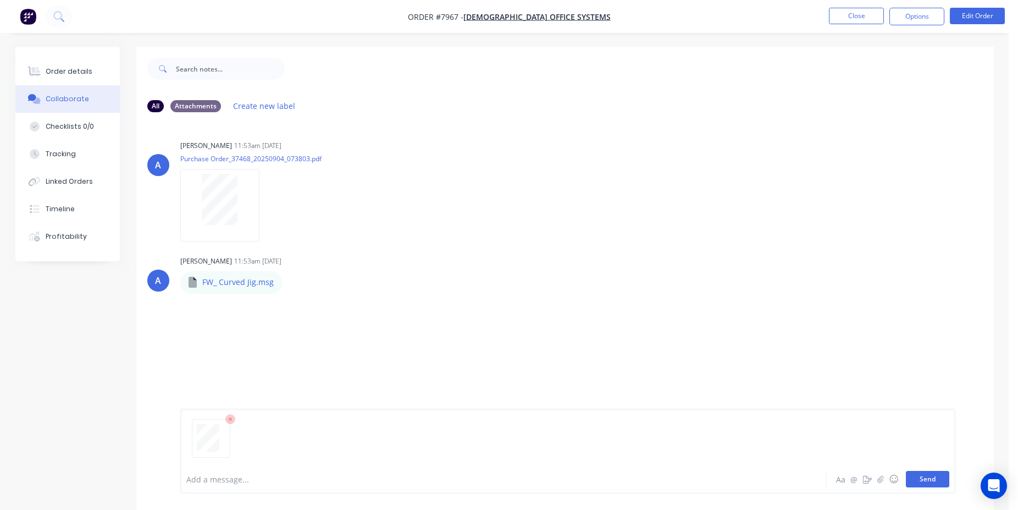
click at [924, 484] on button "Send" at bounding box center [927, 479] width 43 height 16
click at [865, 9] on button "Close" at bounding box center [856, 16] width 55 height 16
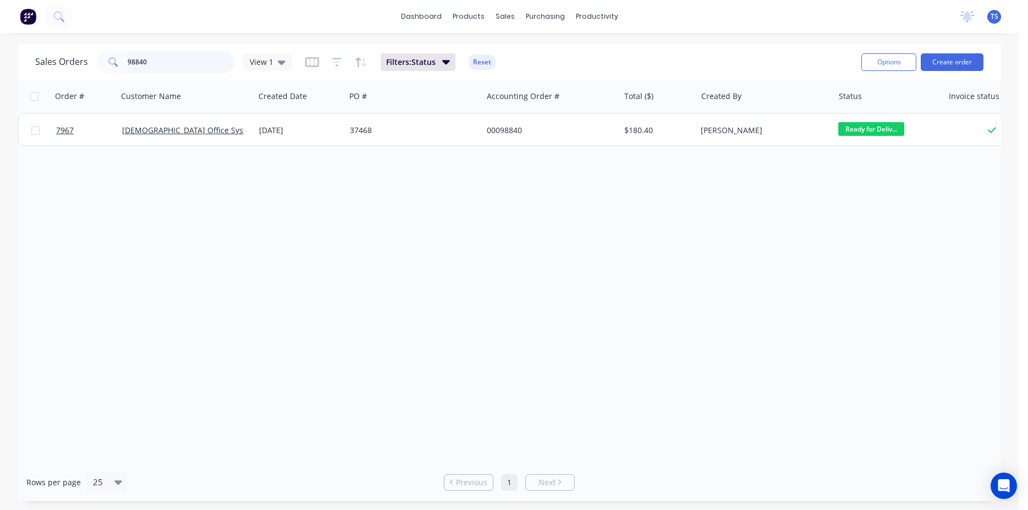
click at [172, 64] on input "98840" at bounding box center [181, 62] width 107 height 22
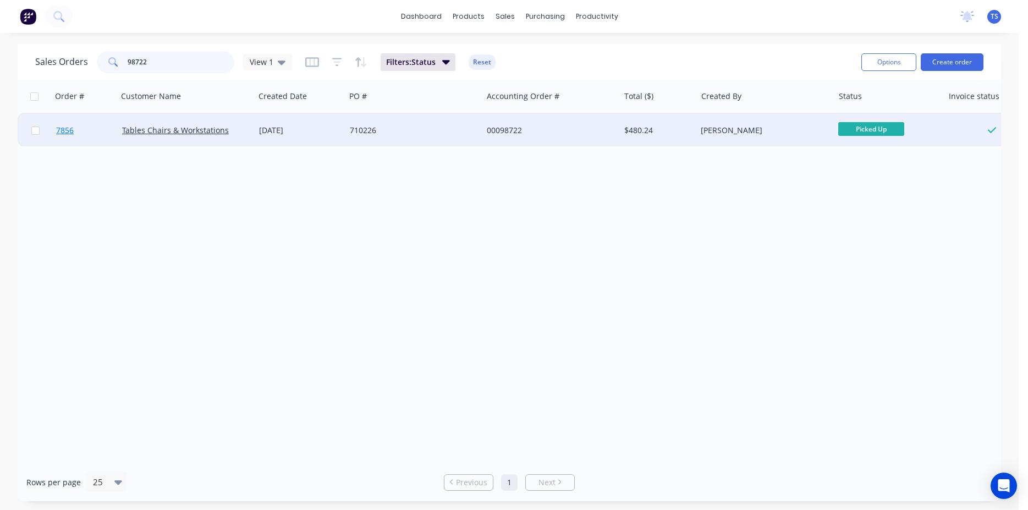
type input "98722"
click at [90, 140] on link "7856" at bounding box center [89, 130] width 66 height 33
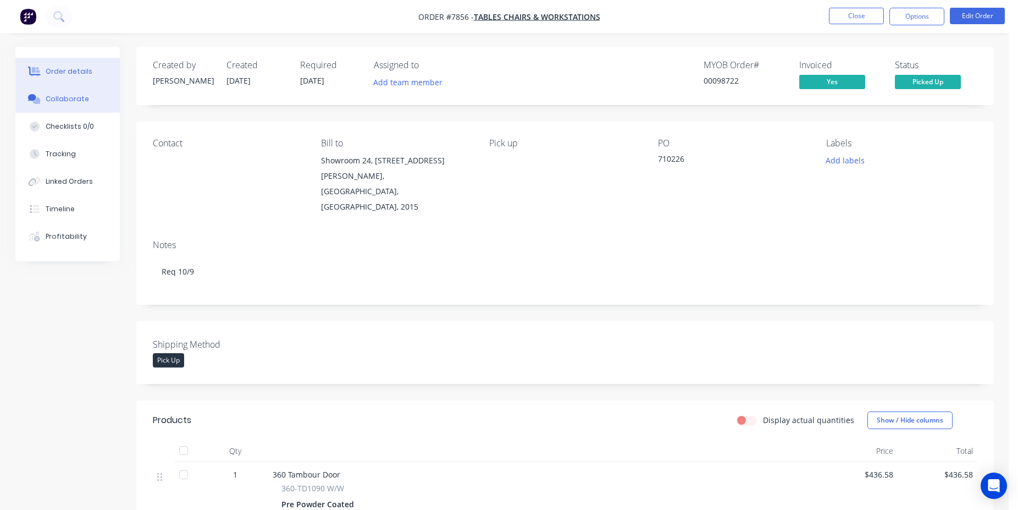
click at [76, 99] on div "Collaborate" at bounding box center [67, 99] width 43 height 10
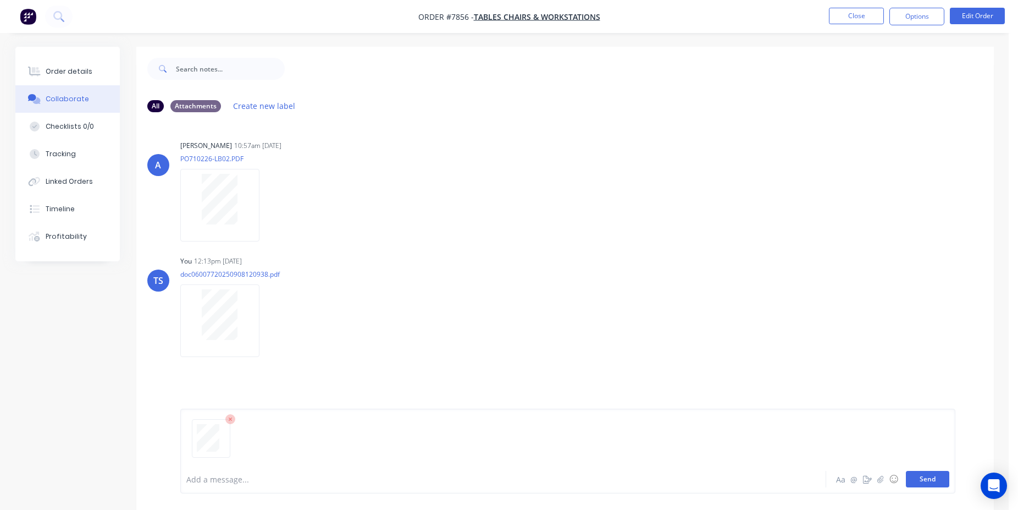
click at [925, 477] on button "Send" at bounding box center [927, 479] width 43 height 16
click at [872, 12] on button "Close" at bounding box center [856, 16] width 55 height 16
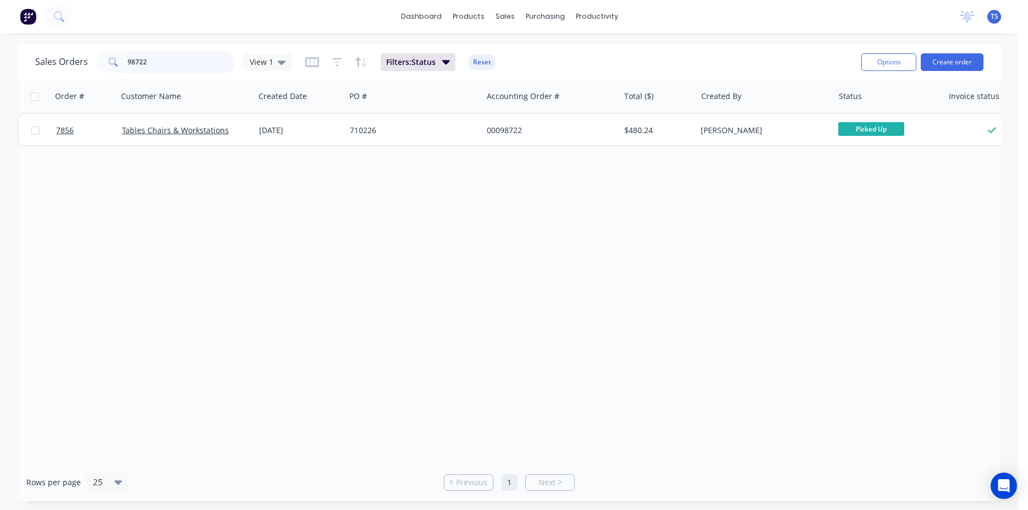
click at [157, 56] on input "98722" at bounding box center [181, 62] width 107 height 22
type input "98698"
click at [64, 146] on div "7827 [PERSON_NAME] [DATE] PO-143564 00098698 $3,648.70 [PERSON_NAME] Ready for …" at bounding box center [532, 130] width 1028 height 34
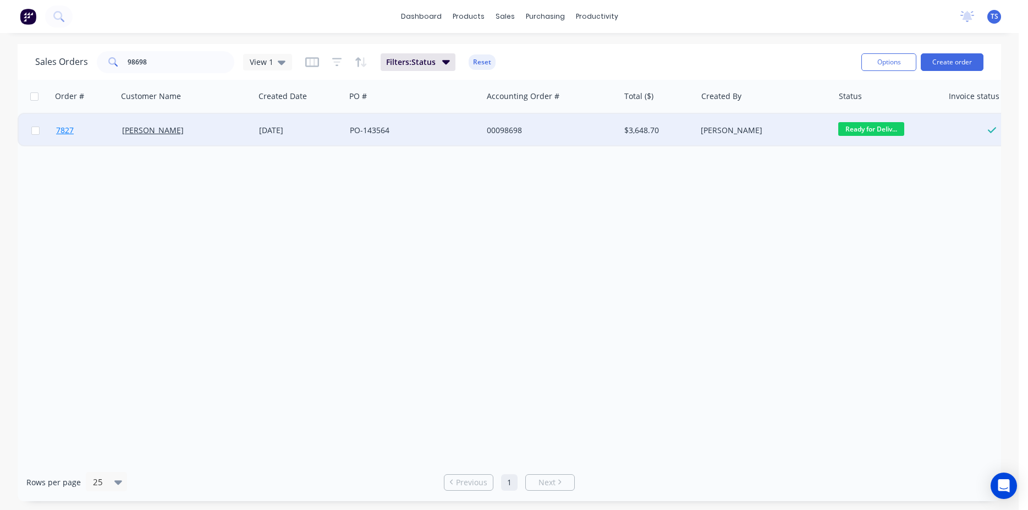
click at [71, 138] on link "7827" at bounding box center [89, 130] width 66 height 33
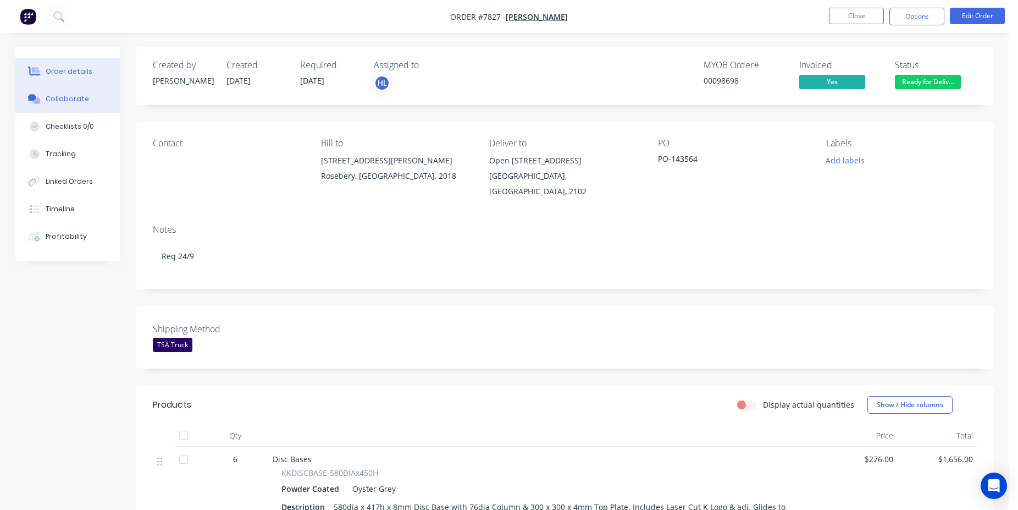
click at [85, 103] on button "Collaborate" at bounding box center [67, 98] width 104 height 27
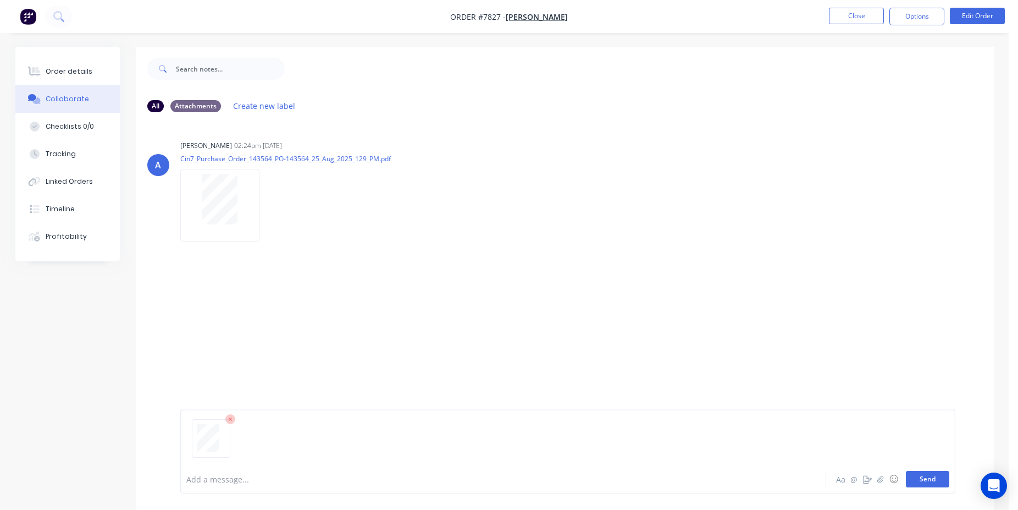
click at [914, 477] on button "Send" at bounding box center [927, 479] width 43 height 16
click at [850, 16] on button "Close" at bounding box center [856, 16] width 55 height 16
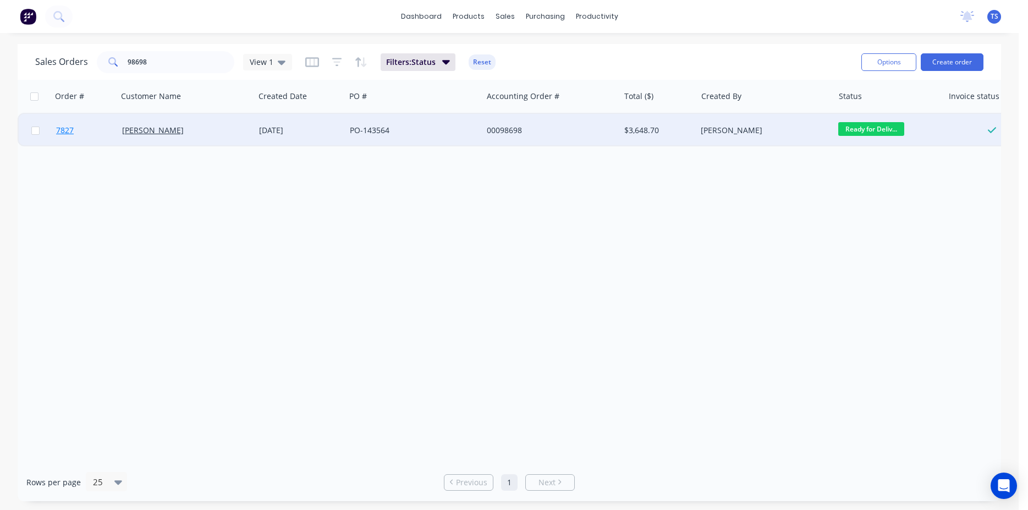
click at [89, 133] on link "7827" at bounding box center [89, 130] width 66 height 33
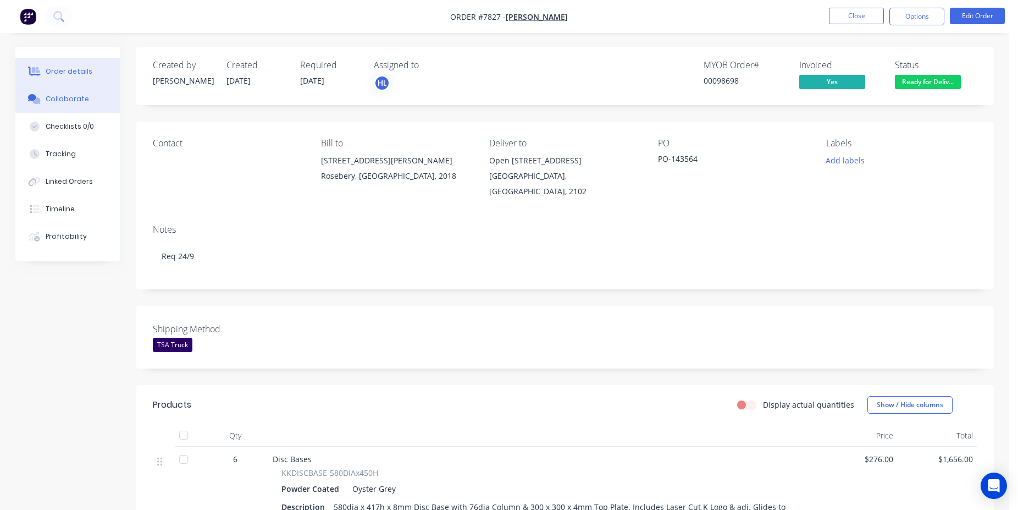
click at [96, 93] on button "Collaborate" at bounding box center [67, 98] width 104 height 27
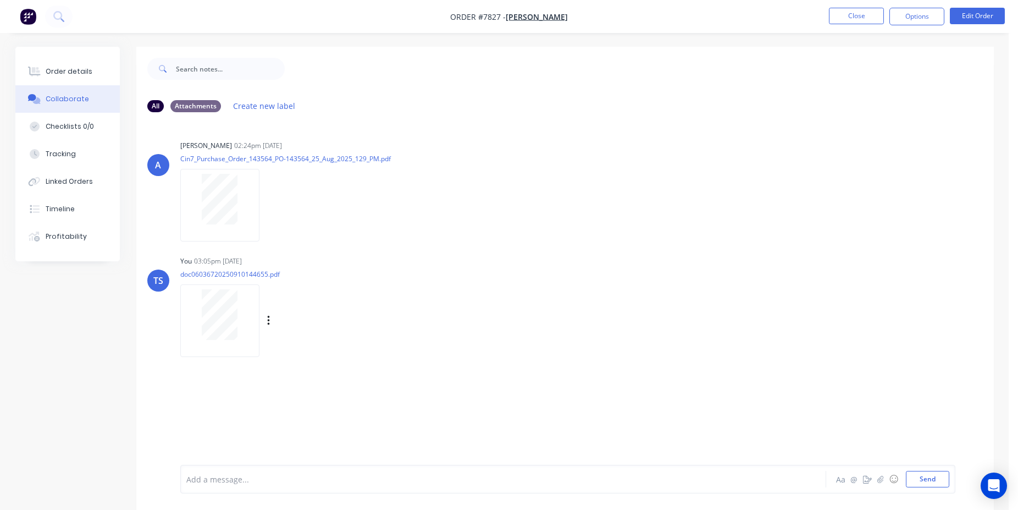
click at [239, 327] on div at bounding box center [219, 314] width 69 height 51
click at [855, 16] on button "Close" at bounding box center [856, 16] width 55 height 16
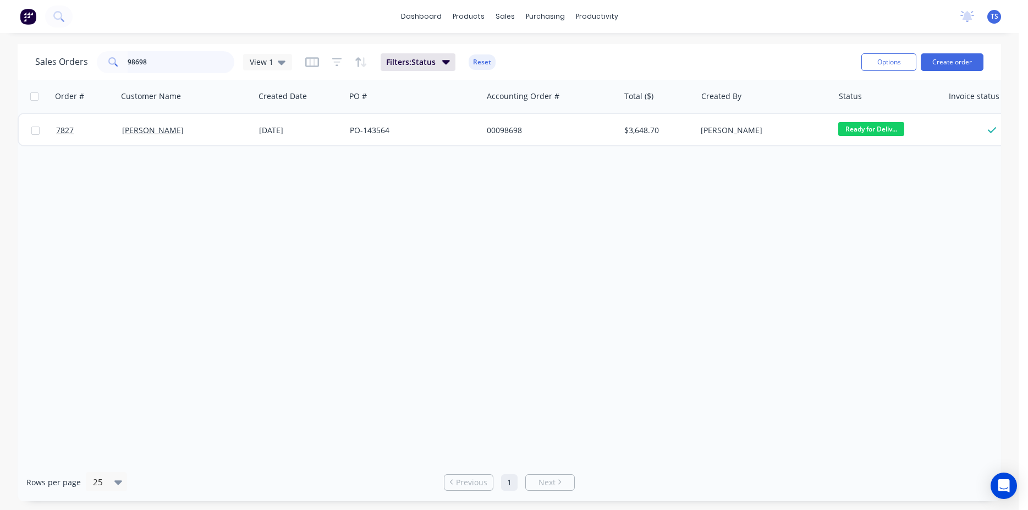
click at [195, 68] on input "98698" at bounding box center [181, 62] width 107 height 22
click at [161, 68] on input "98904" at bounding box center [181, 62] width 107 height 22
click at [159, 58] on input "98904" at bounding box center [181, 62] width 107 height 22
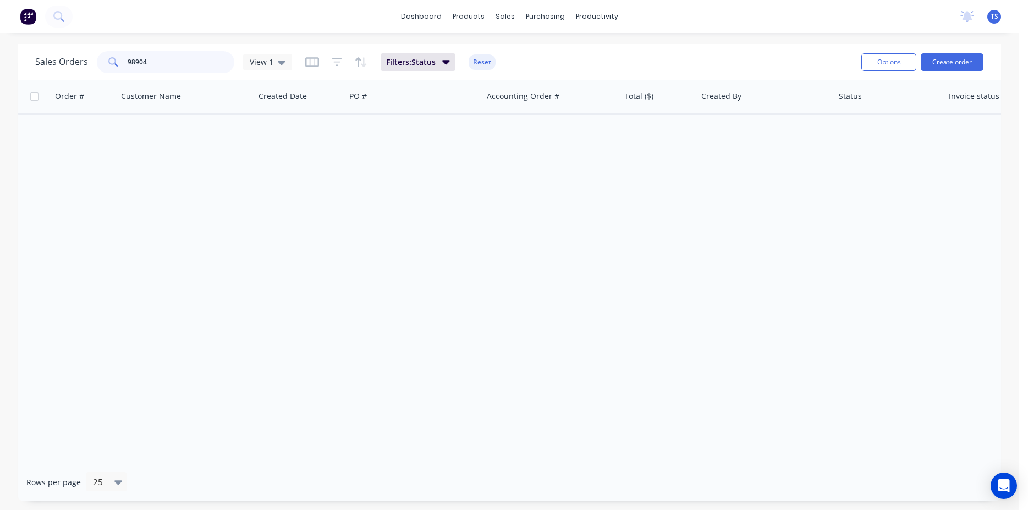
click at [159, 58] on input "98904" at bounding box center [181, 62] width 107 height 22
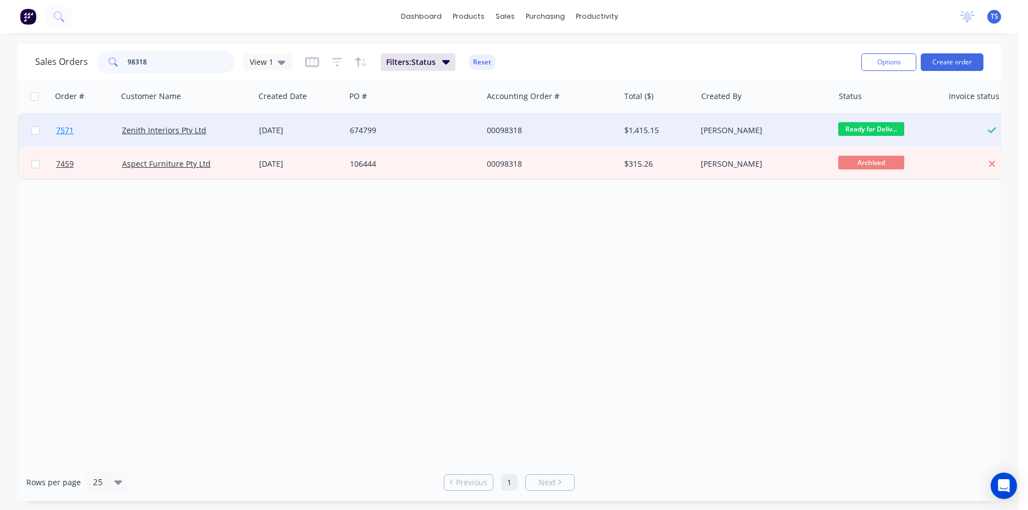
type input "98318"
click at [73, 130] on span "7571" at bounding box center [65, 130] width 18 height 11
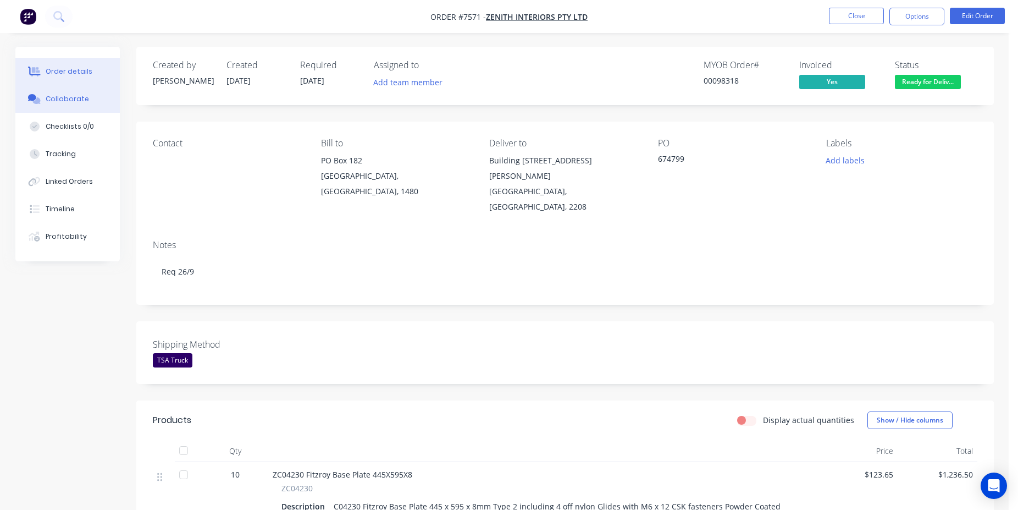
click at [102, 99] on button "Collaborate" at bounding box center [67, 98] width 104 height 27
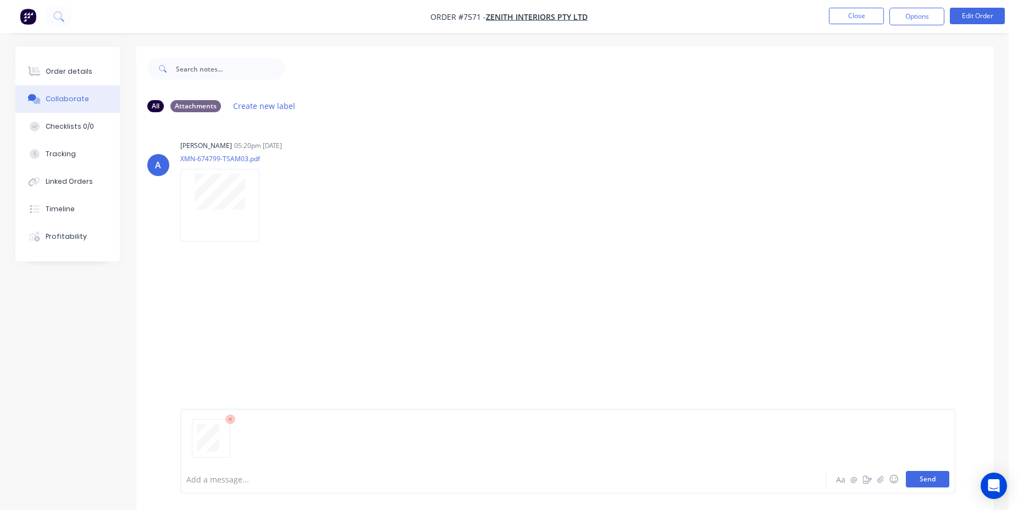
click at [932, 482] on button "Send" at bounding box center [927, 479] width 43 height 16
click at [848, 23] on button "Close" at bounding box center [856, 16] width 55 height 16
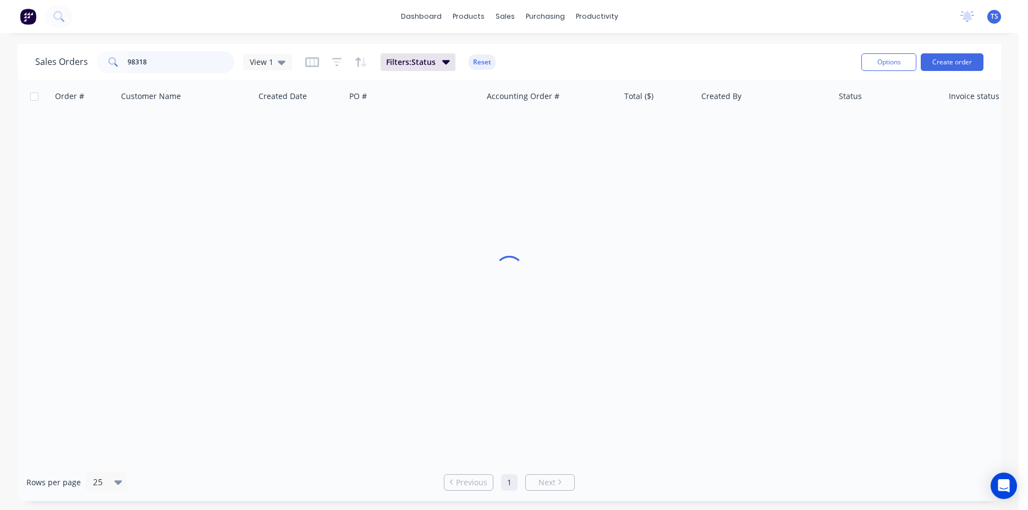
click at [153, 63] on input "98318" at bounding box center [181, 62] width 107 height 22
click at [153, 62] on input "98318" at bounding box center [181, 62] width 107 height 22
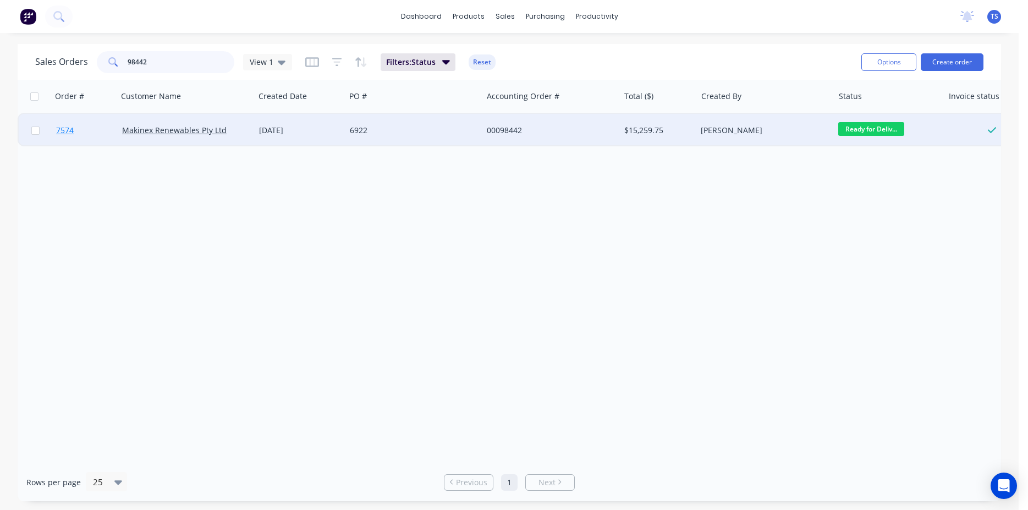
type input "98442"
click at [77, 143] on link "7574" at bounding box center [89, 130] width 66 height 33
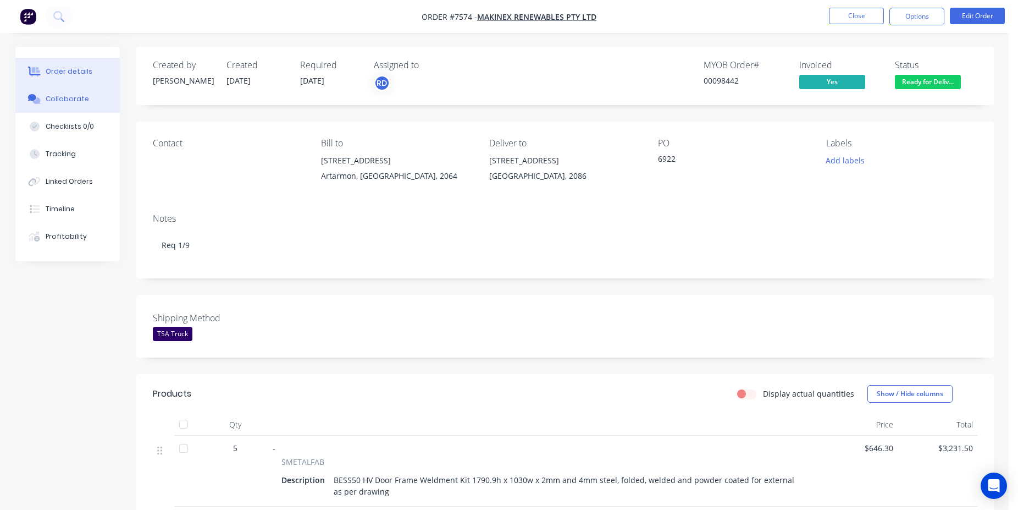
click at [69, 110] on button "Collaborate" at bounding box center [67, 98] width 104 height 27
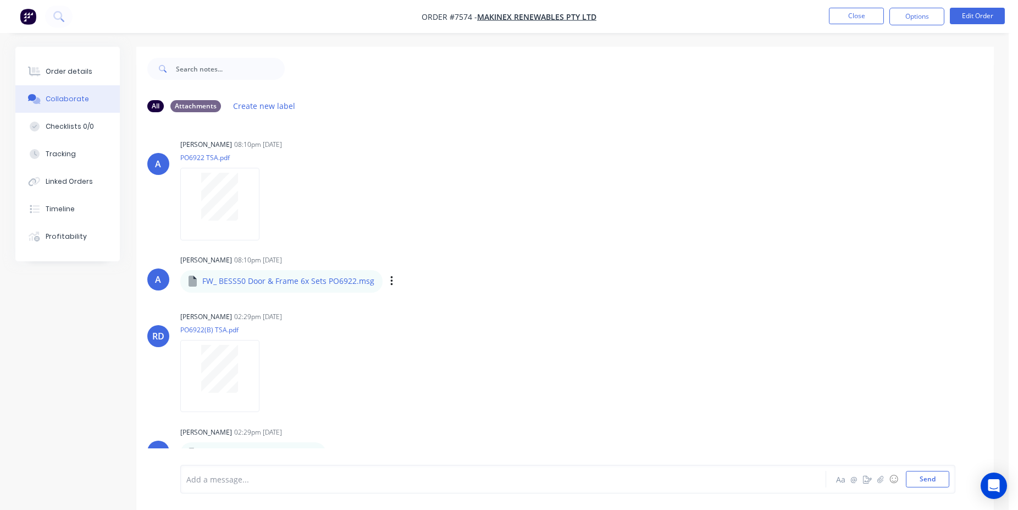
scroll to position [16, 0]
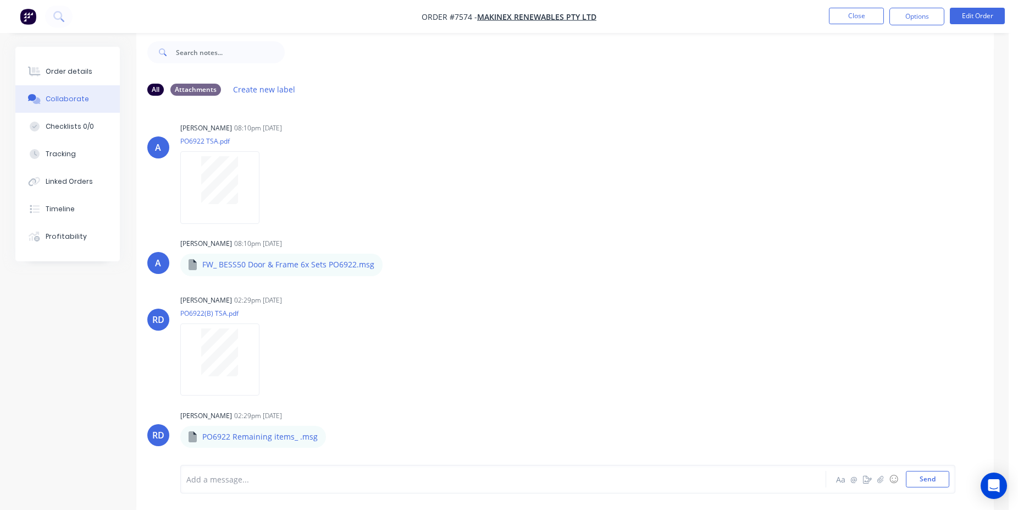
click at [857, 7] on nav "Order #7574 - Makinex Renewables Pty Ltd Close Options Edit Order" at bounding box center [509, 16] width 1018 height 33
click at [296, 486] on div "Add a message..." at bounding box center [472, 479] width 572 height 16
click at [926, 473] on button "Send" at bounding box center [927, 479] width 43 height 16
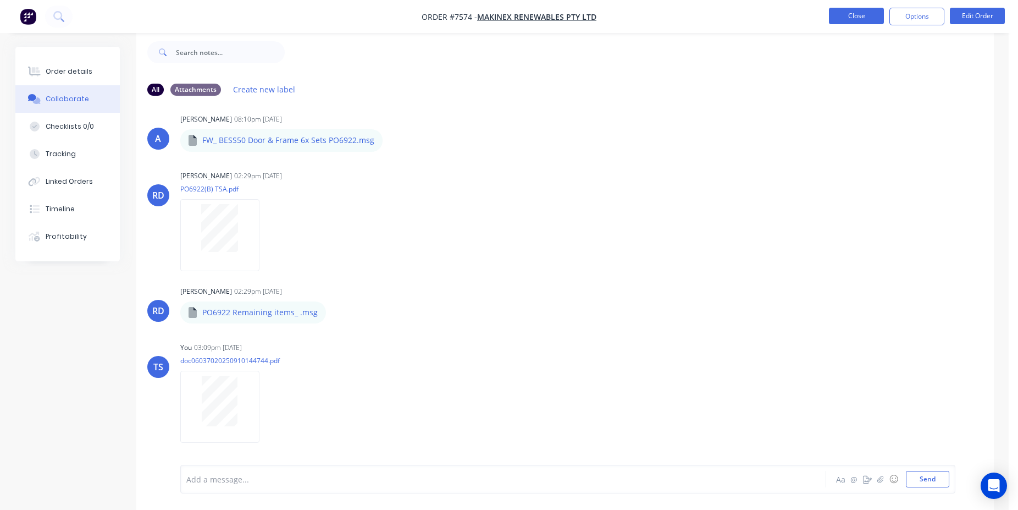
click at [851, 16] on button "Close" at bounding box center [856, 16] width 55 height 16
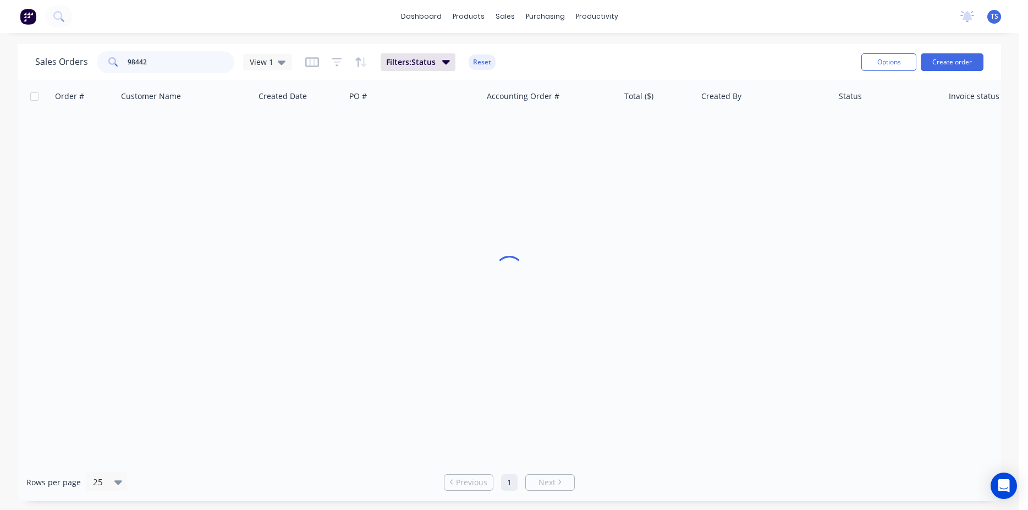
click at [158, 60] on input "98442" at bounding box center [181, 62] width 107 height 22
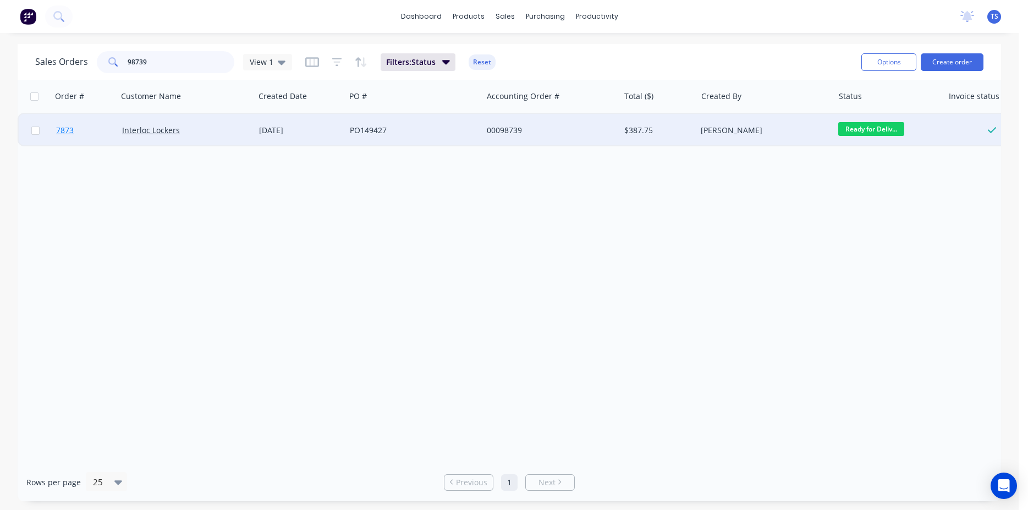
type input "98739"
click at [89, 130] on link "7873" at bounding box center [89, 130] width 66 height 33
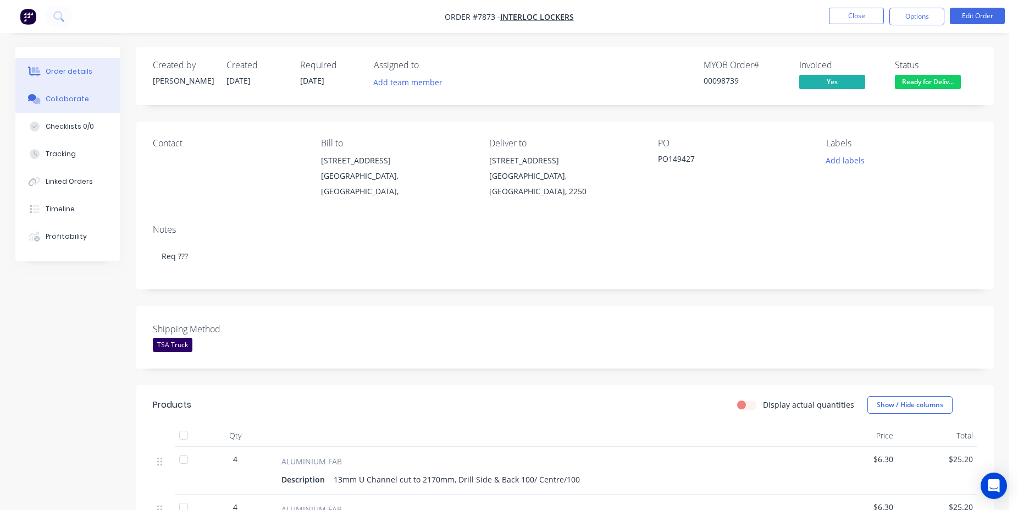
click at [90, 107] on button "Collaborate" at bounding box center [67, 98] width 104 height 27
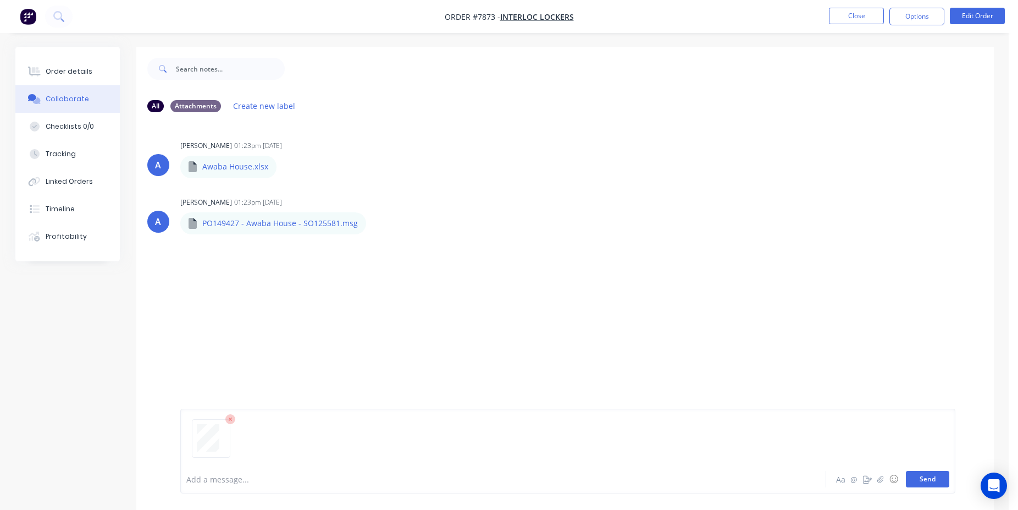
click at [932, 481] on button "Send" at bounding box center [927, 479] width 43 height 16
click at [862, 23] on button "Close" at bounding box center [856, 16] width 55 height 16
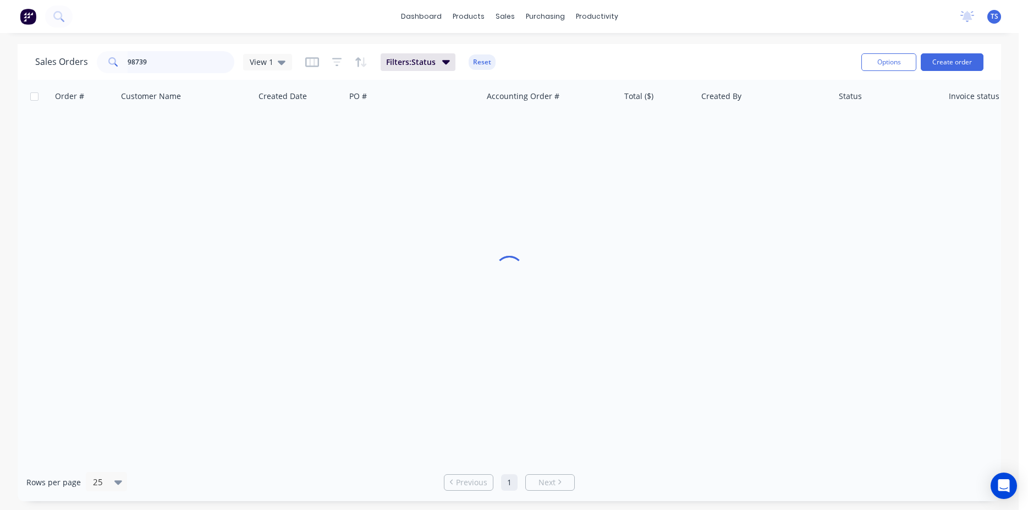
click at [168, 63] on input "98739" at bounding box center [181, 62] width 107 height 22
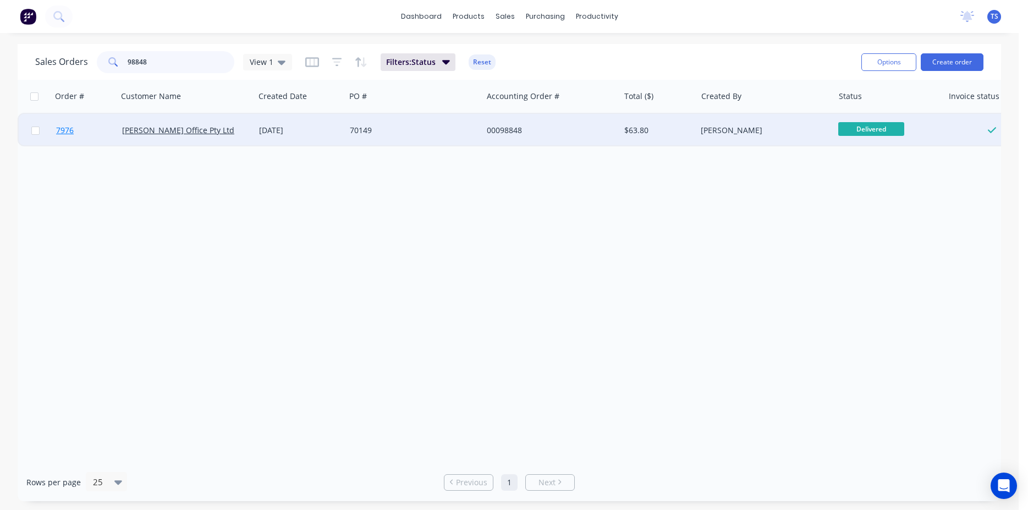
type input "98848"
click at [73, 141] on link "7976" at bounding box center [89, 130] width 66 height 33
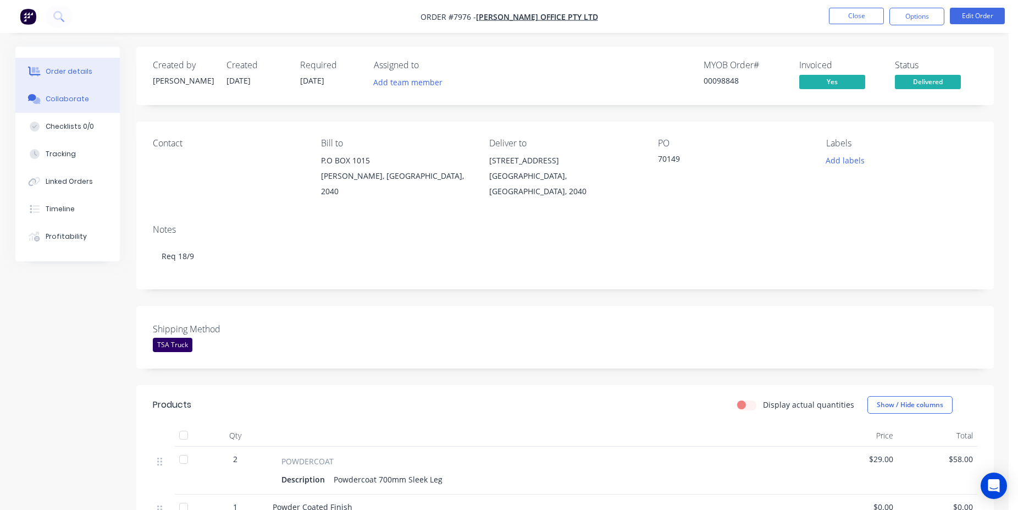
click at [62, 107] on button "Collaborate" at bounding box center [67, 98] width 104 height 27
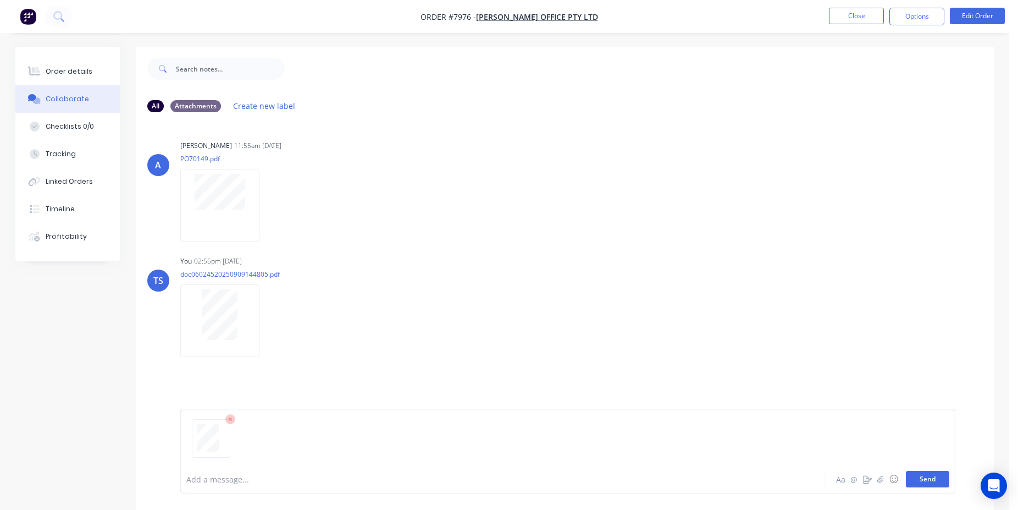
click at [915, 479] on button "Send" at bounding box center [927, 479] width 43 height 16
click at [842, 25] on li "Close" at bounding box center [856, 17] width 55 height 18
click at [853, 19] on button "Close" at bounding box center [856, 16] width 55 height 16
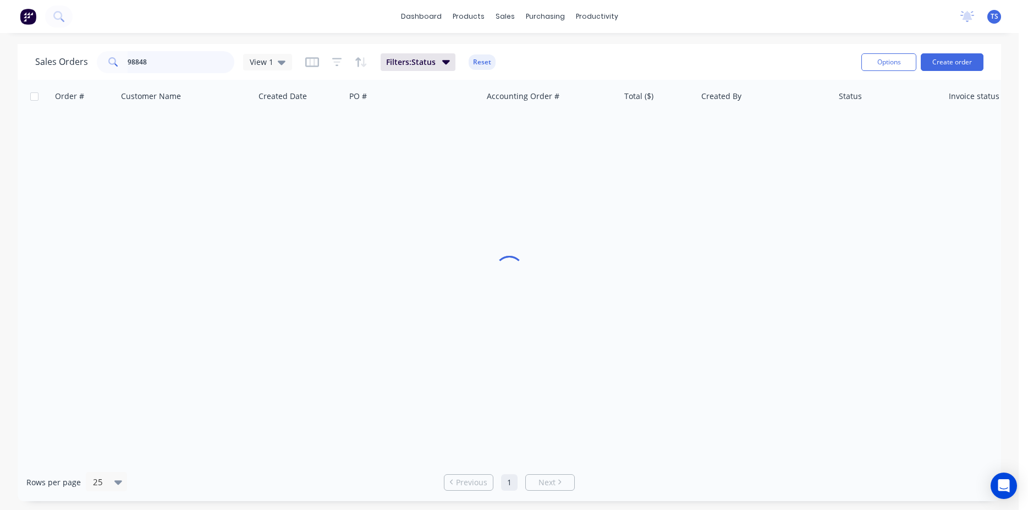
click at [149, 70] on input "98848" at bounding box center [181, 62] width 107 height 22
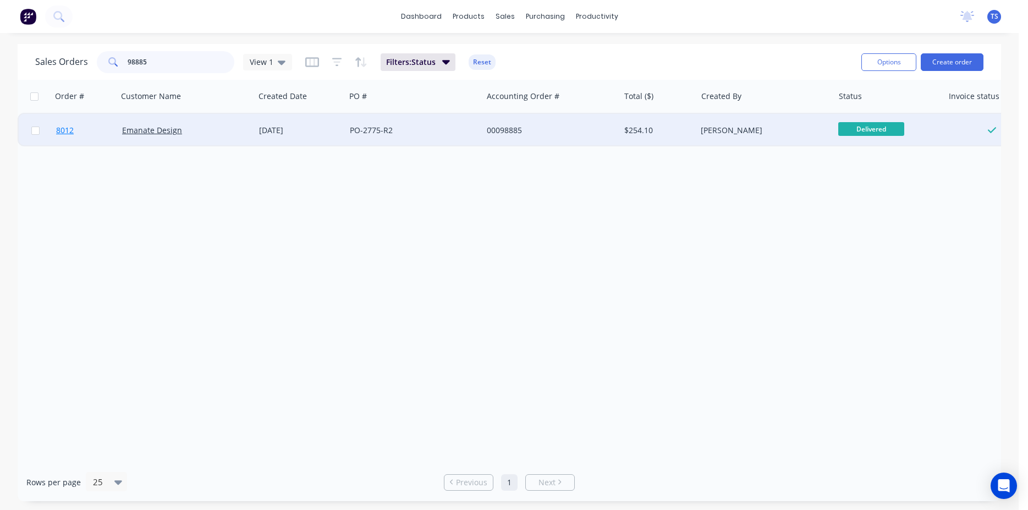
type input "98885"
click at [75, 127] on link "8012" at bounding box center [89, 130] width 66 height 33
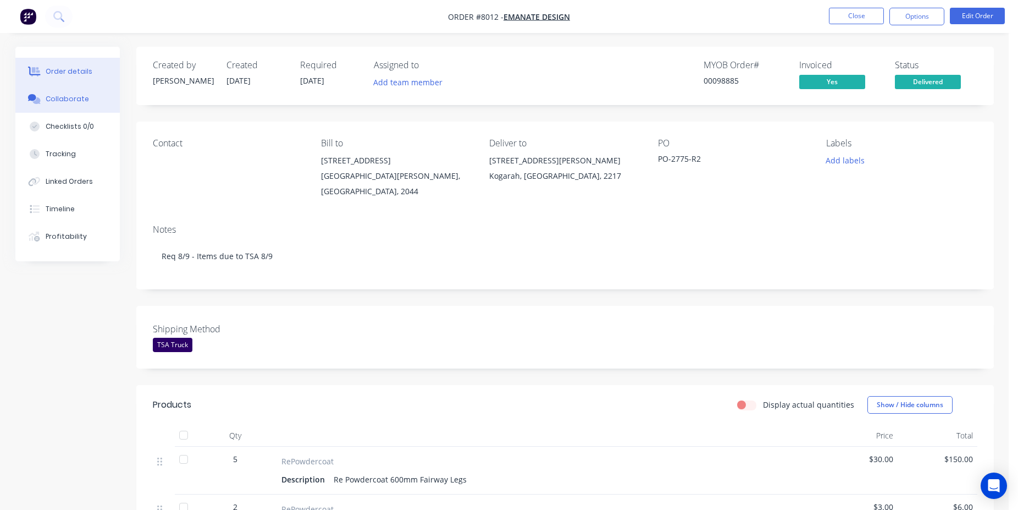
click at [63, 102] on div "Collaborate" at bounding box center [67, 99] width 43 height 10
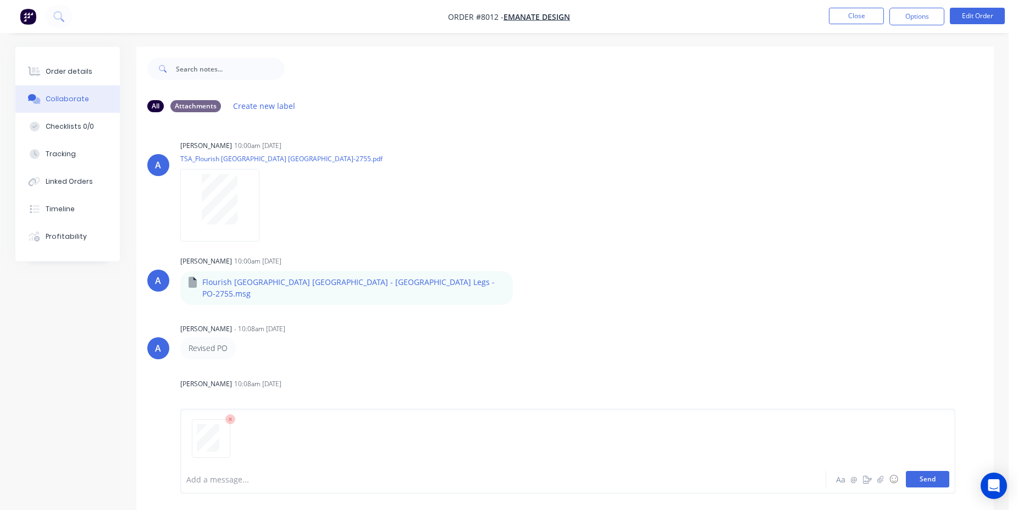
click at [935, 477] on button "Send" at bounding box center [927, 479] width 43 height 16
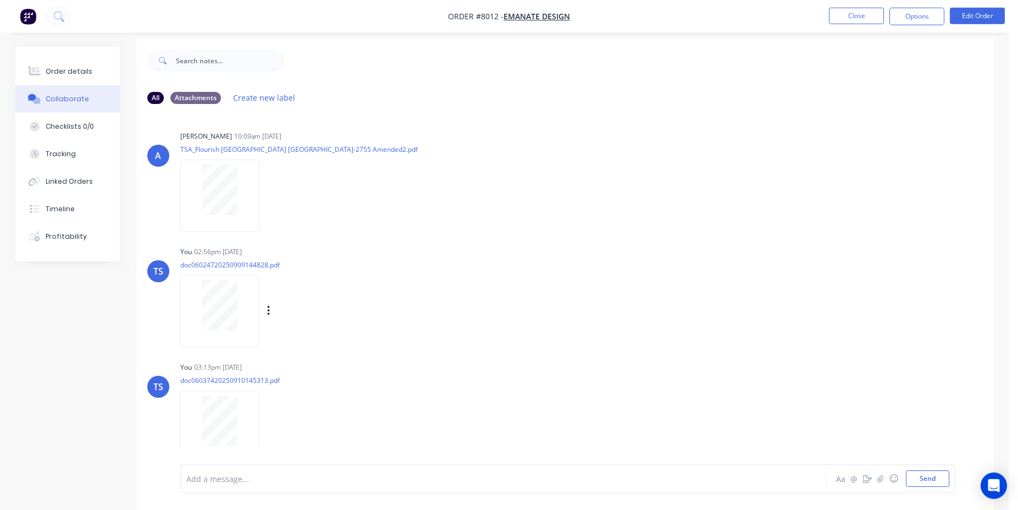
scroll to position [16, 0]
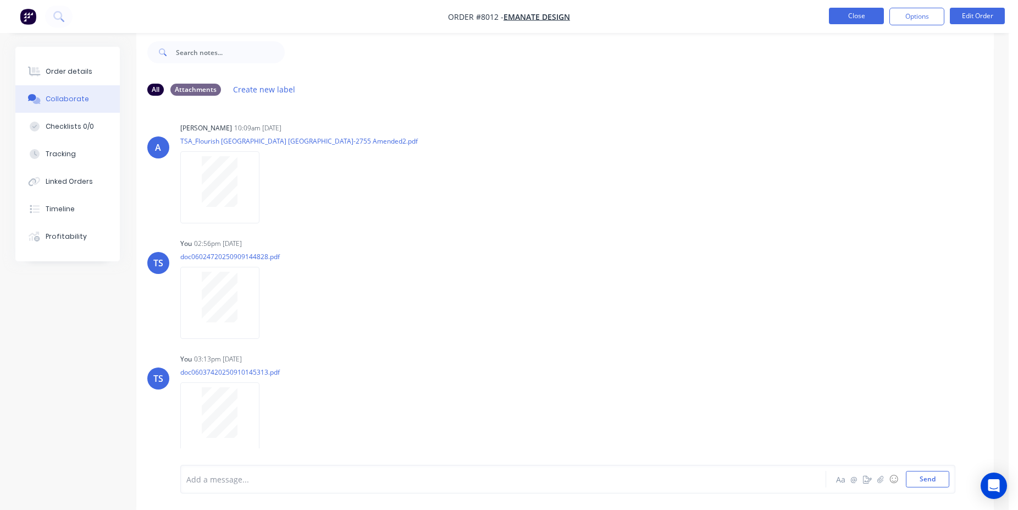
click at [860, 16] on button "Close" at bounding box center [856, 16] width 55 height 16
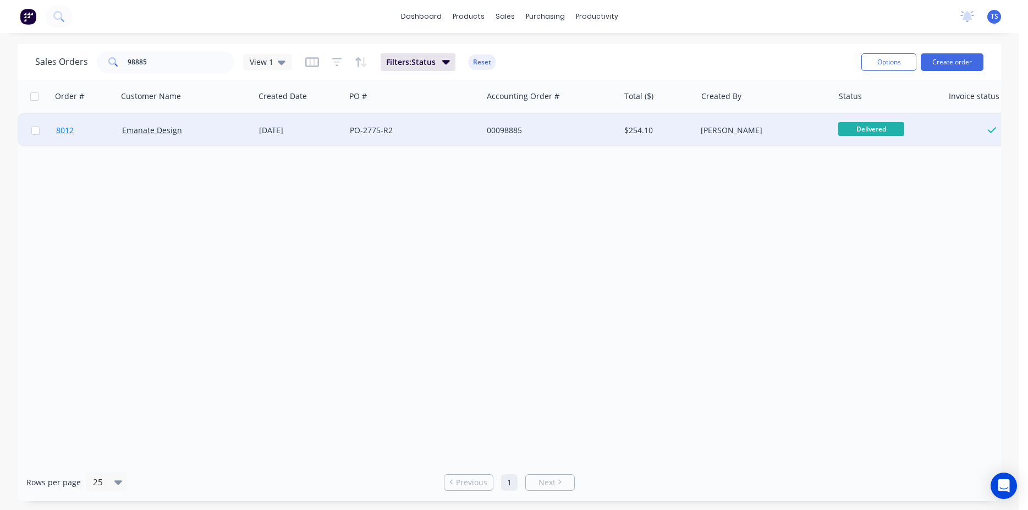
click at [115, 128] on link "8012" at bounding box center [89, 130] width 66 height 33
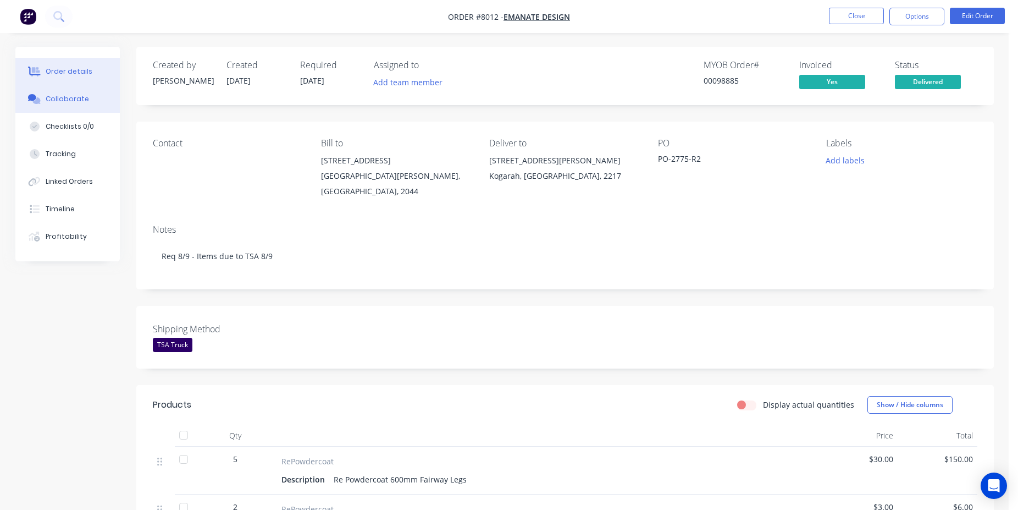
click at [67, 87] on button "Collaborate" at bounding box center [67, 98] width 104 height 27
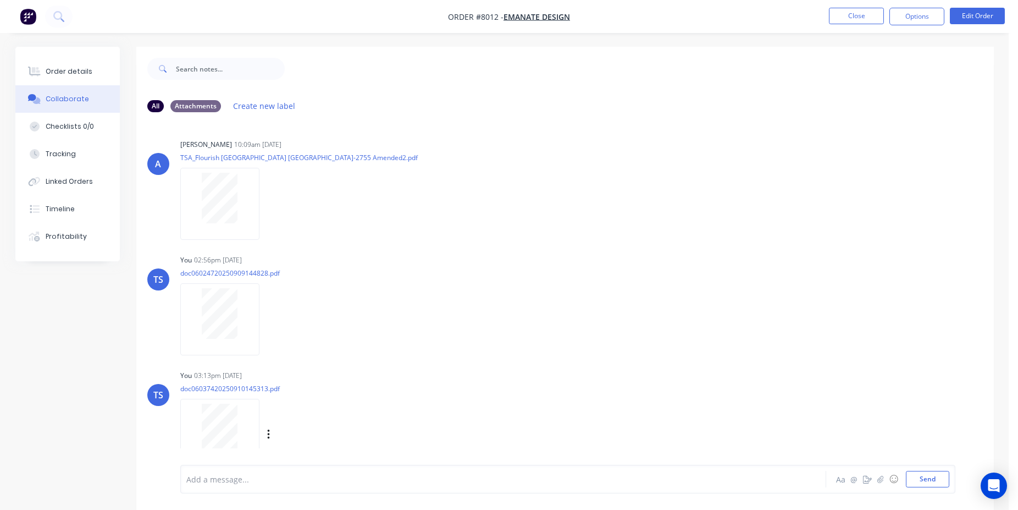
scroll to position [16, 0]
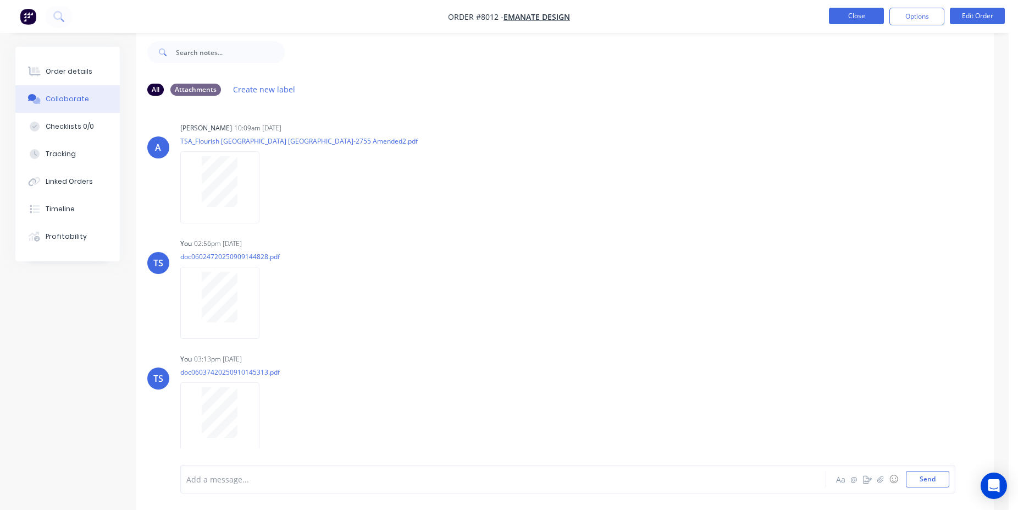
click at [854, 14] on button "Close" at bounding box center [856, 16] width 55 height 16
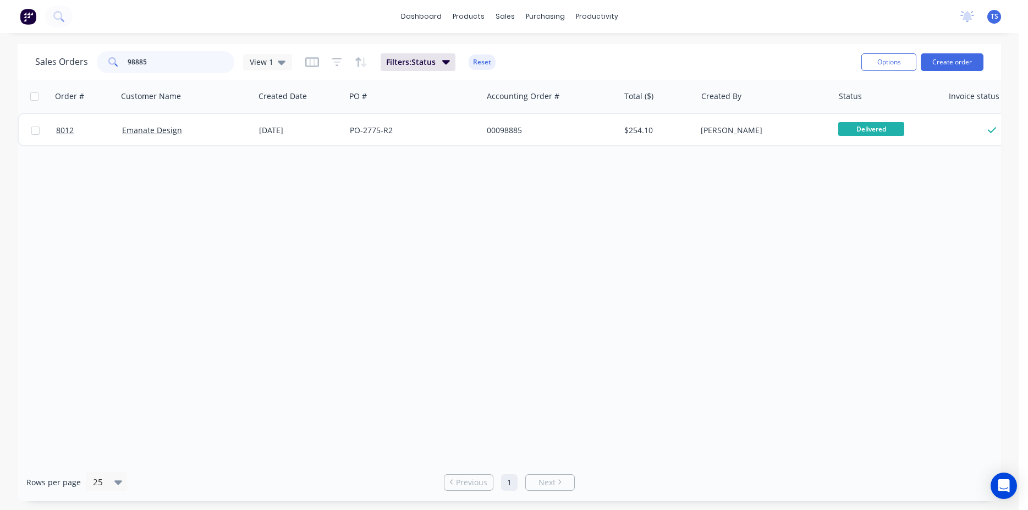
click at [154, 59] on input "98885" at bounding box center [181, 62] width 107 height 22
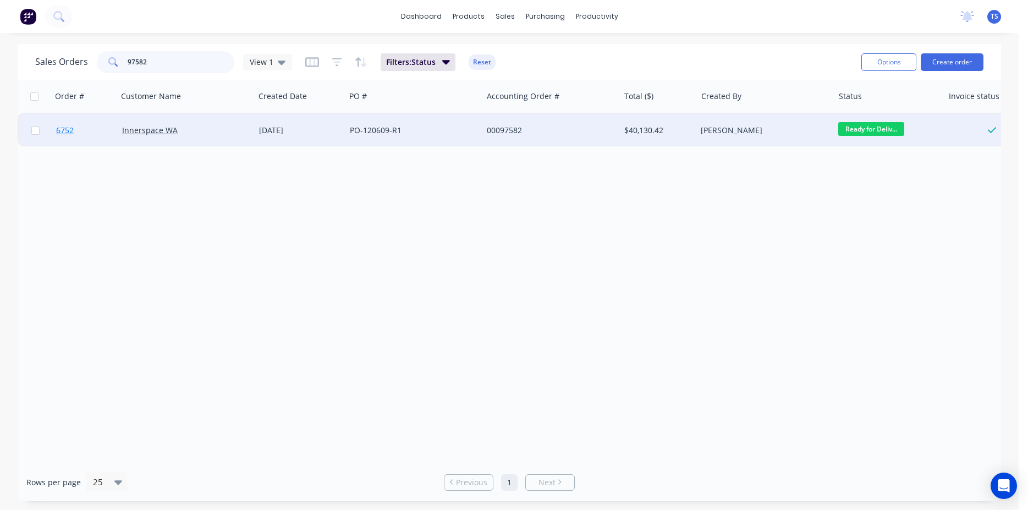
type input "97582"
click at [71, 142] on link "6752" at bounding box center [89, 130] width 66 height 33
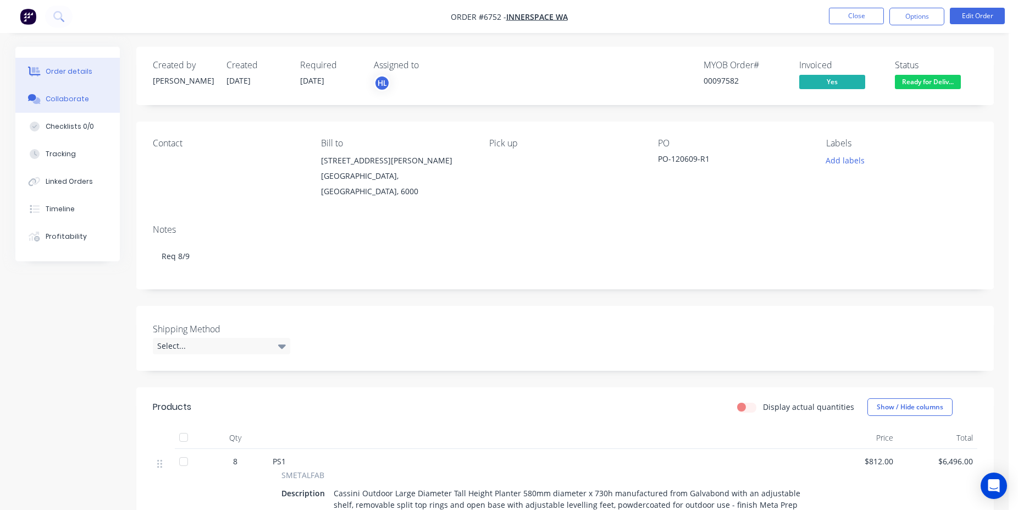
click at [93, 103] on button "Collaborate" at bounding box center [67, 98] width 104 height 27
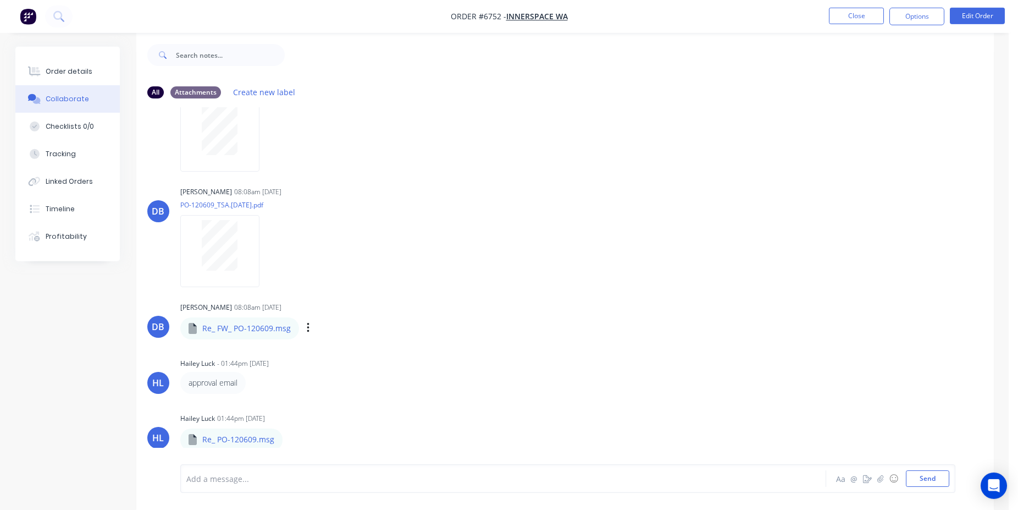
scroll to position [16, 0]
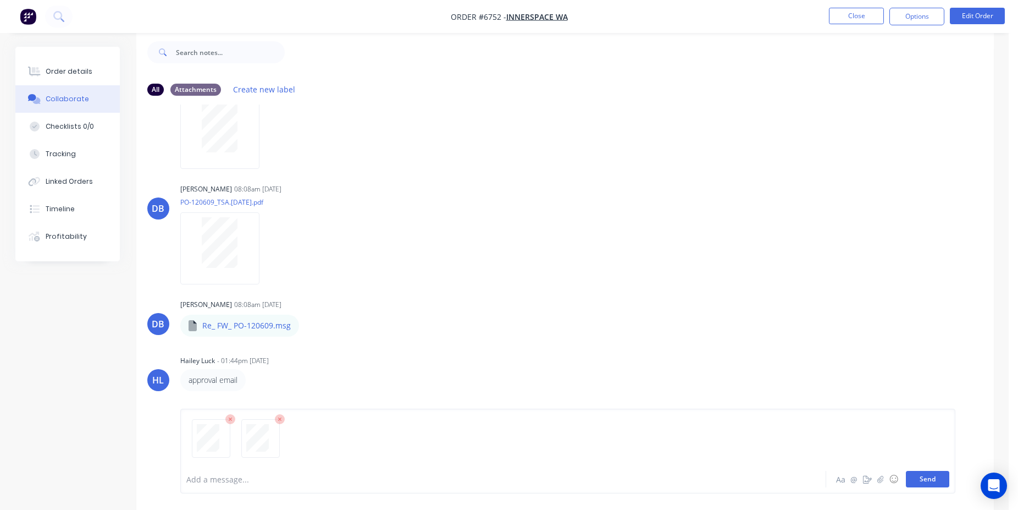
click at [931, 478] on button "Send" at bounding box center [927, 479] width 43 height 16
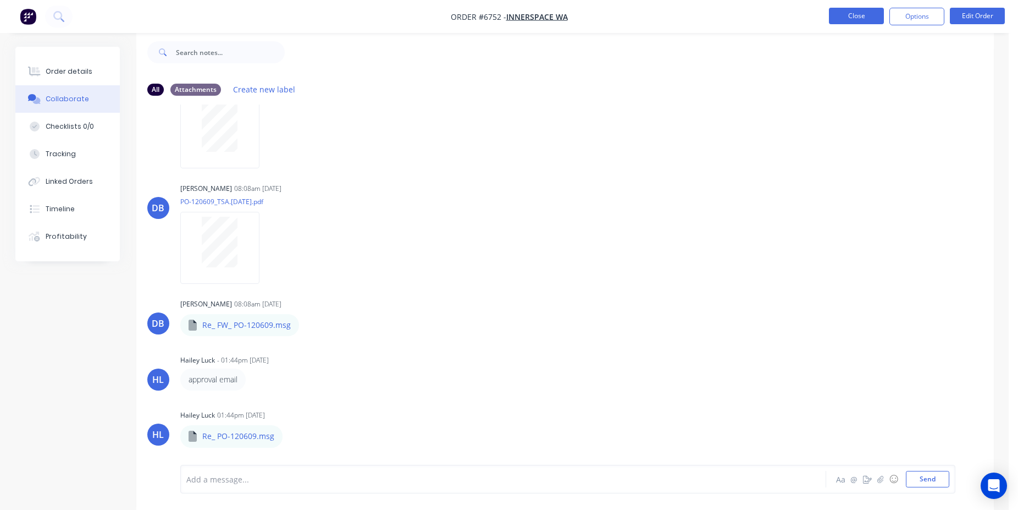
click at [845, 9] on button "Close" at bounding box center [856, 16] width 55 height 16
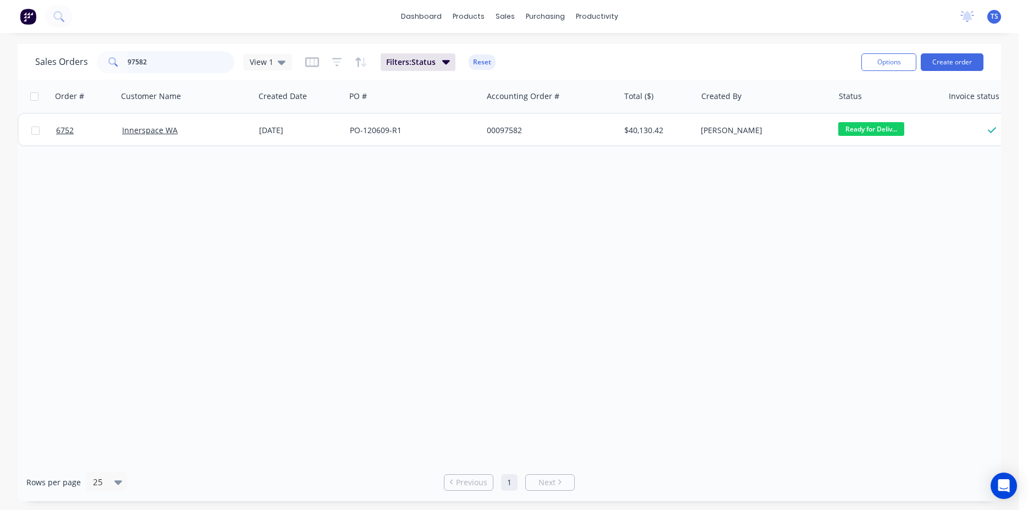
click at [132, 71] on input "97582" at bounding box center [181, 62] width 107 height 22
click at [164, 67] on input "97582" at bounding box center [181, 62] width 107 height 22
